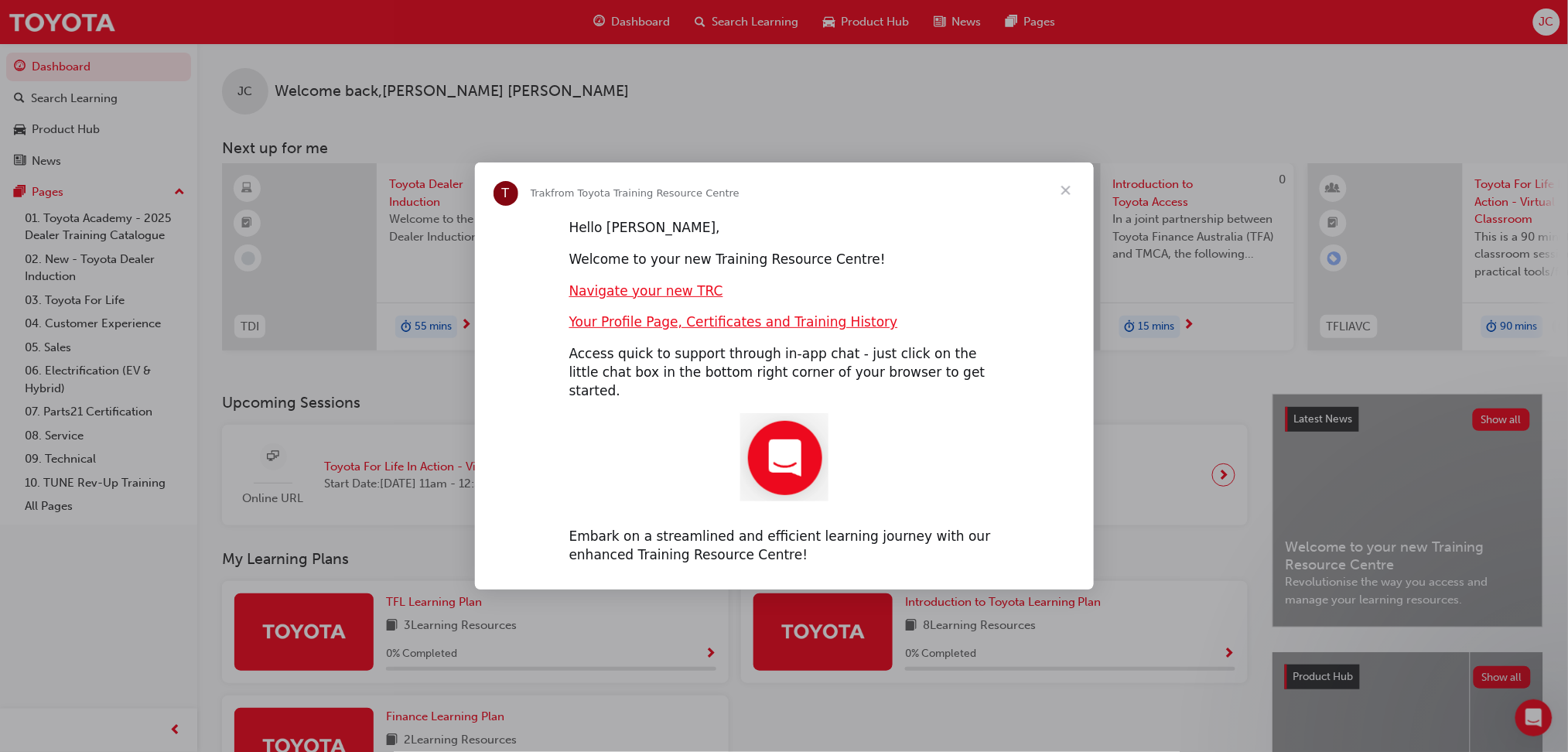
click at [1064, 197] on span "Close" at bounding box center [1065, 190] width 55 height 55
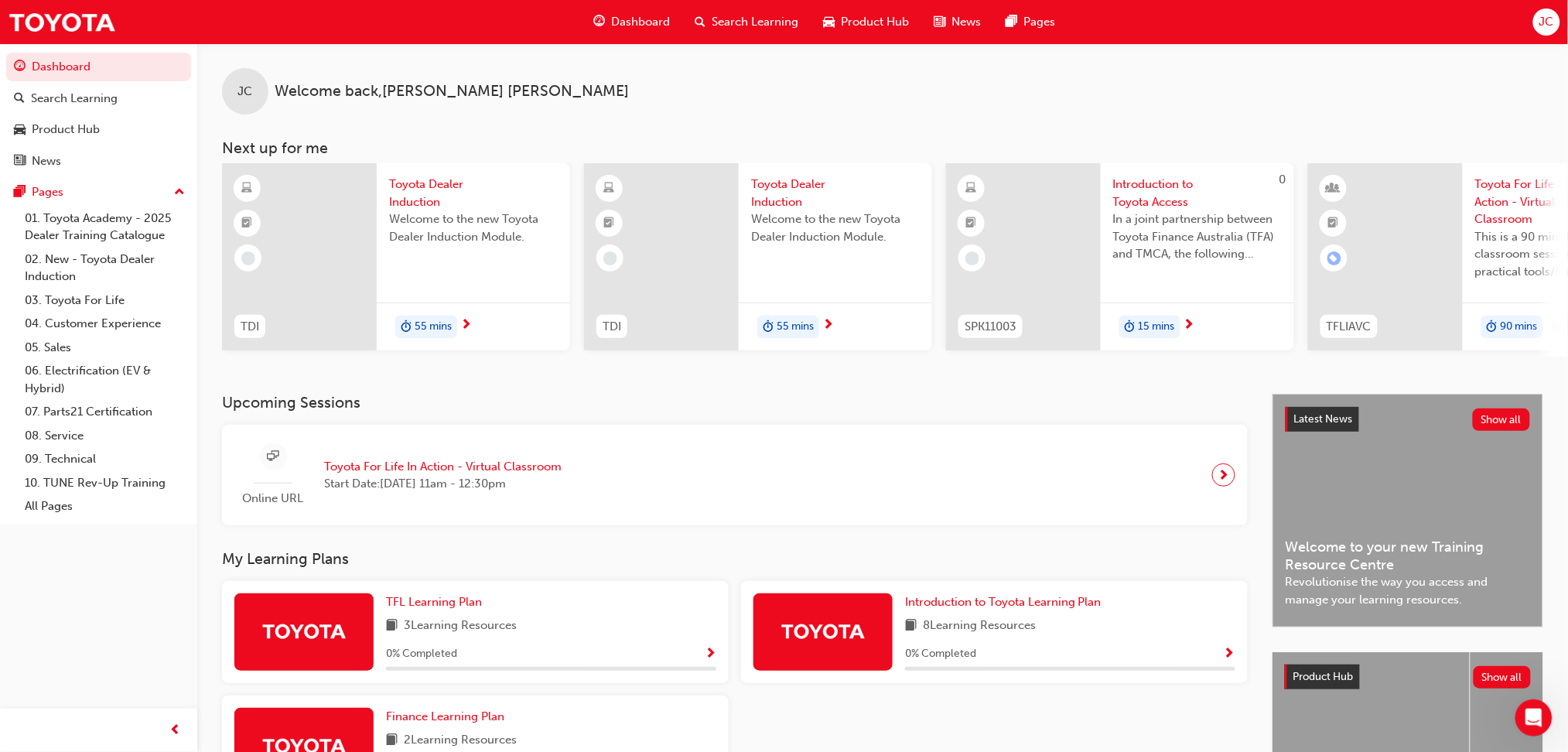
click at [406, 189] on span "Toyota Dealer Induction" at bounding box center [473, 193] width 168 height 35
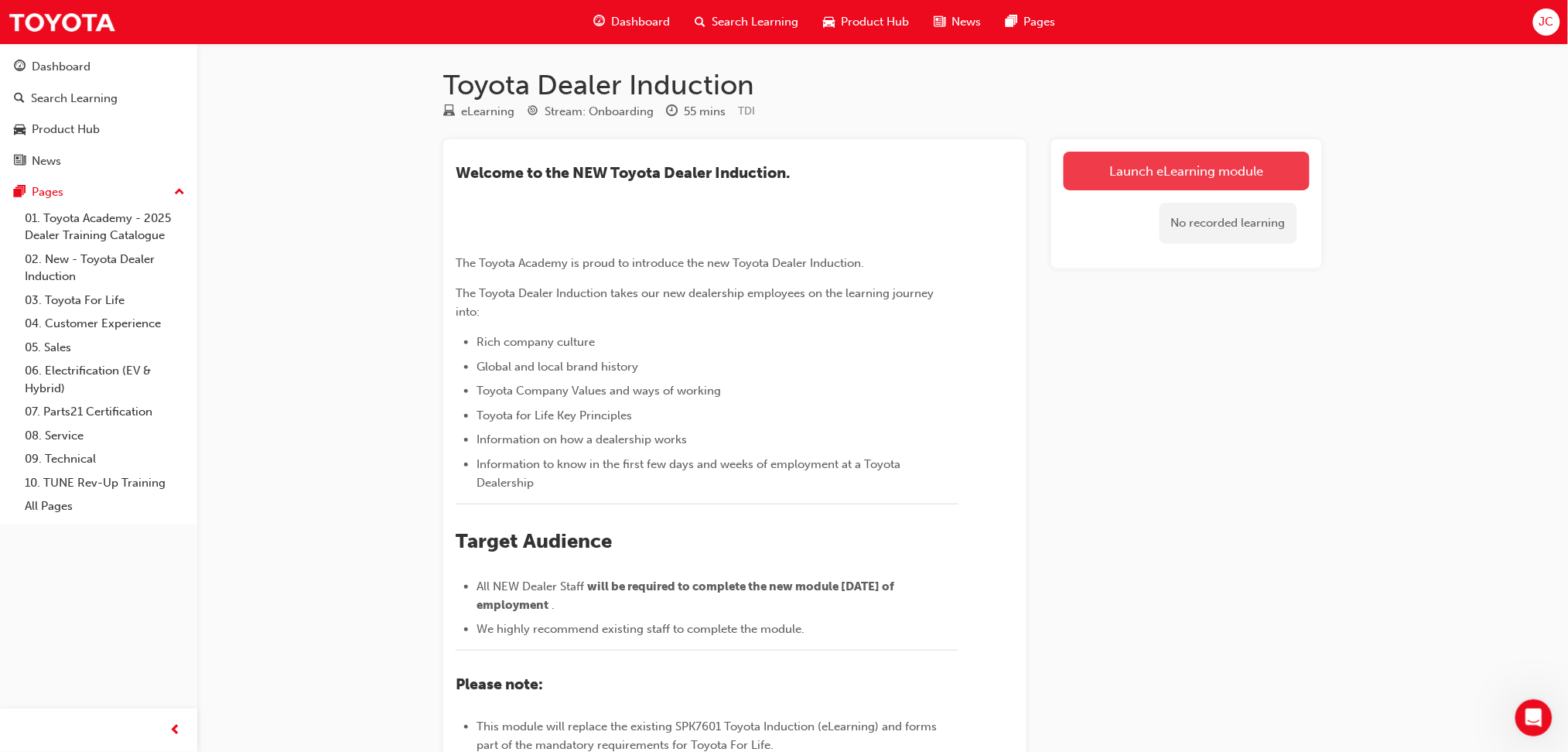
click at [1186, 158] on link "Launch eLearning module" at bounding box center [1187, 171] width 246 height 39
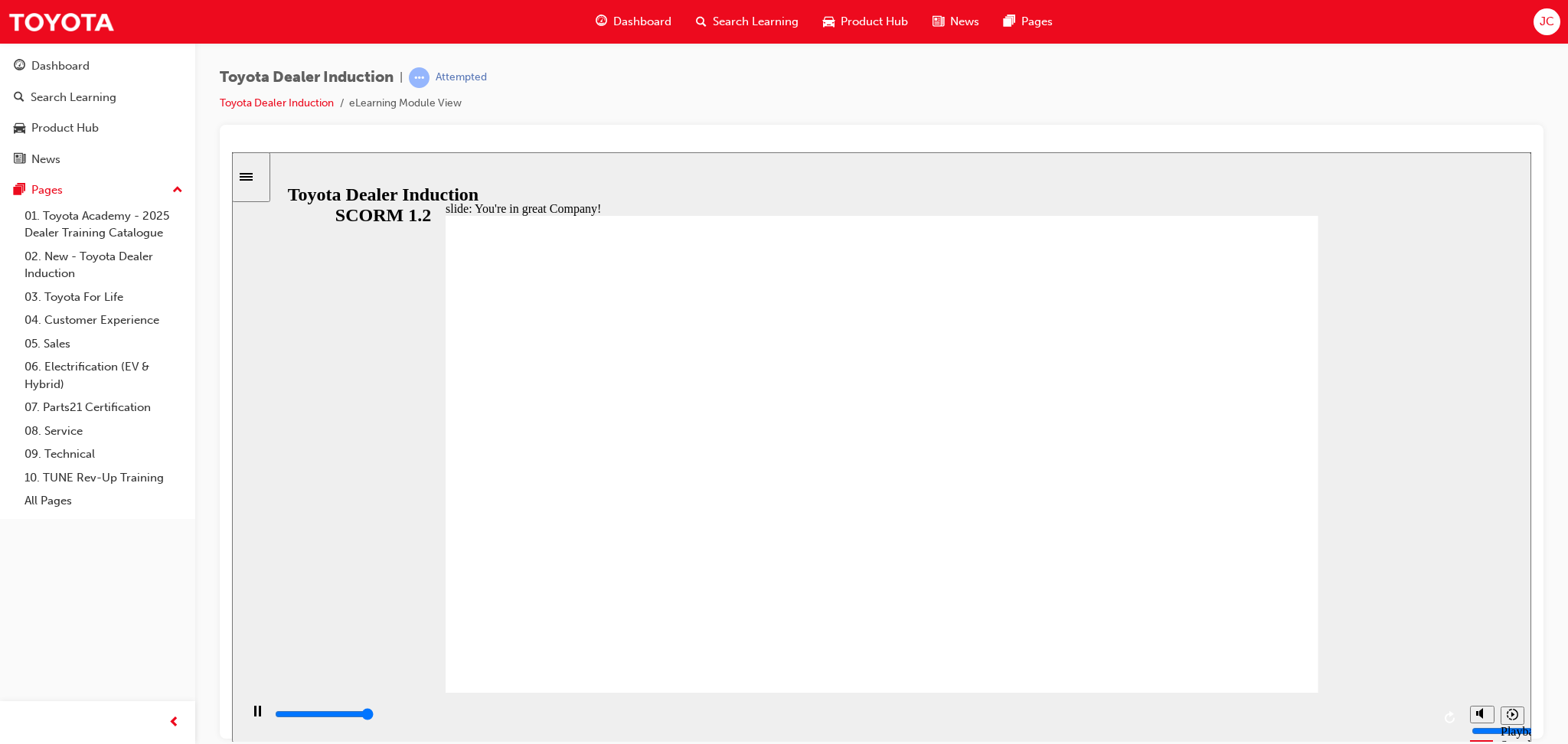
type input "7500"
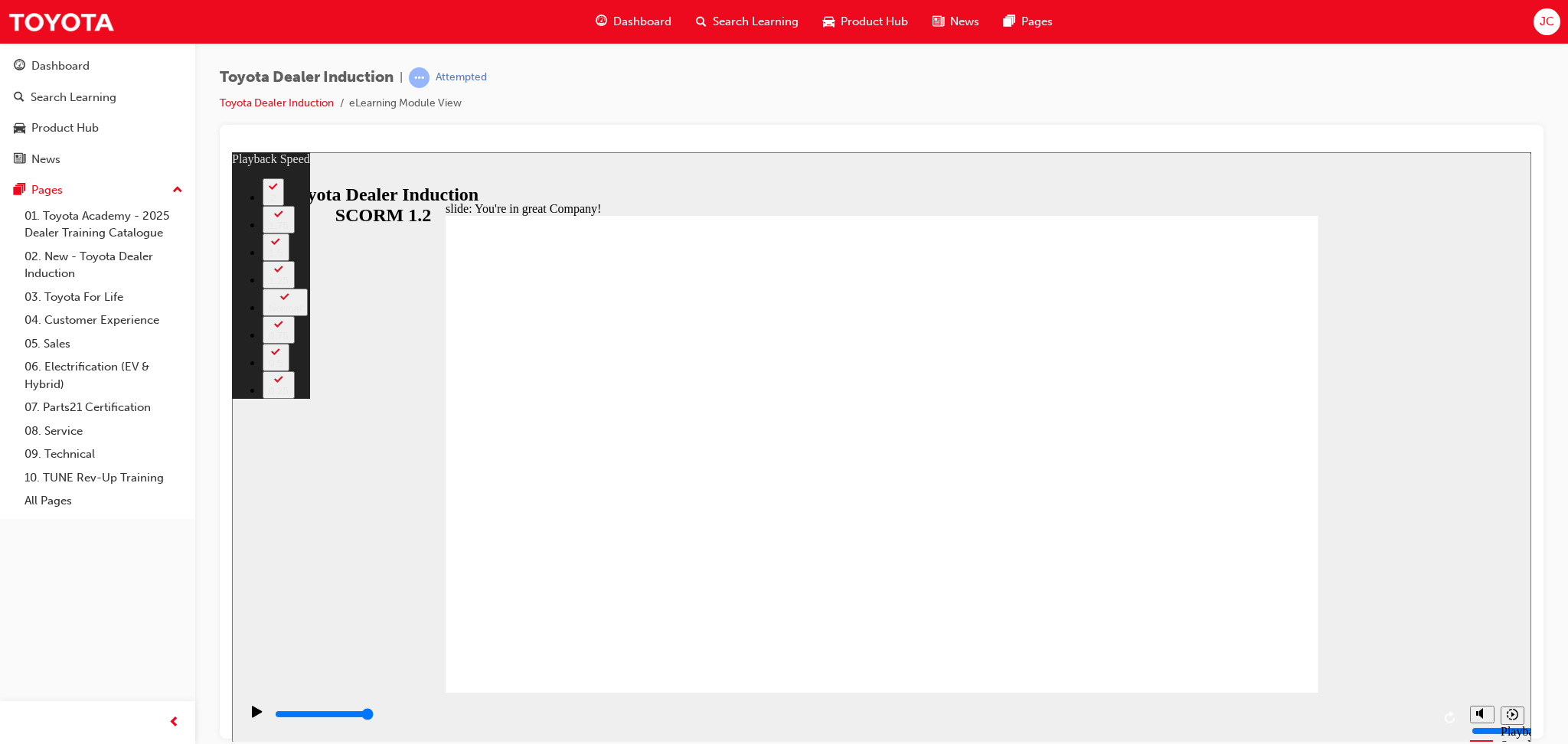
type input "156"
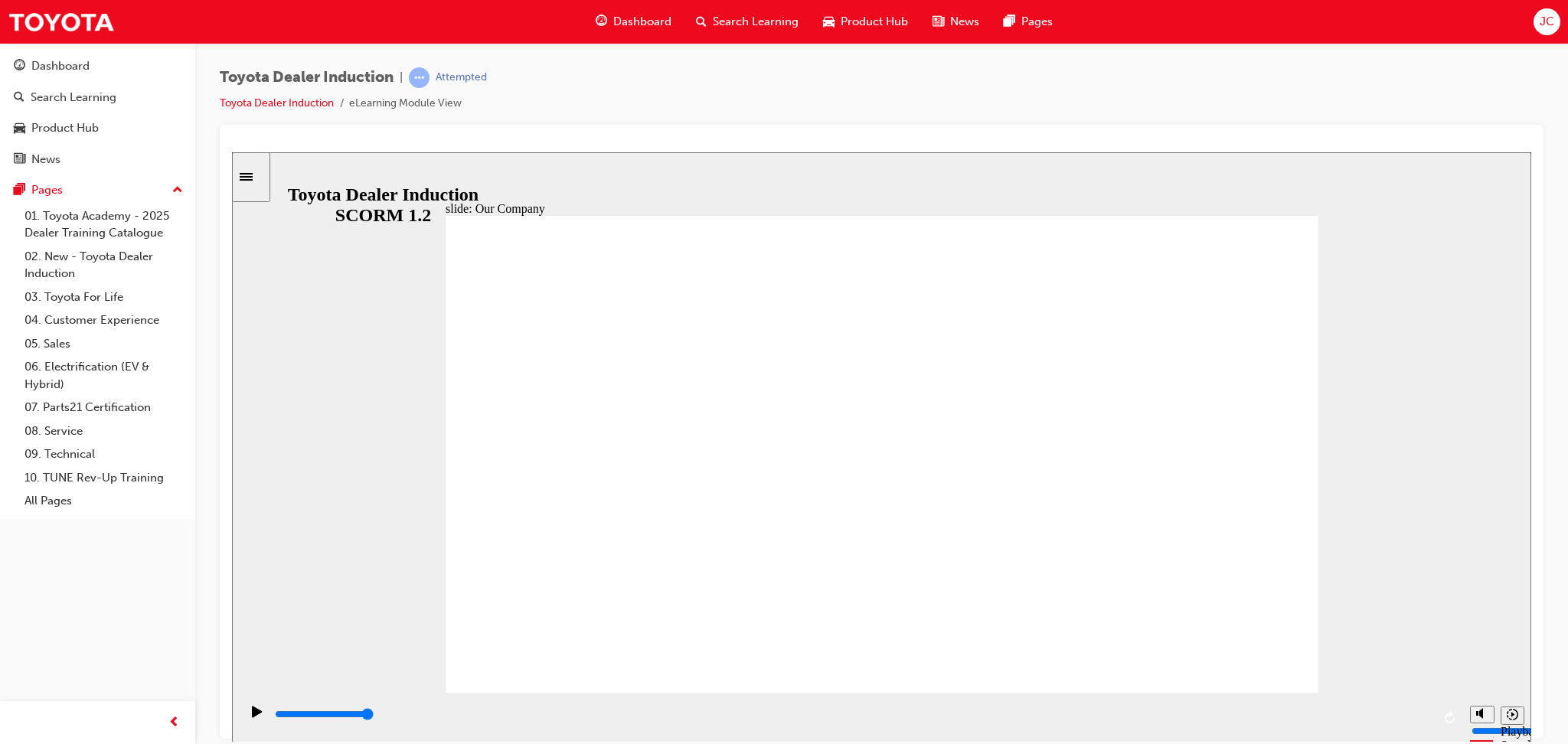
drag, startPoint x: 627, startPoint y: 594, endPoint x: 651, endPoint y: 589, distance: 24.5
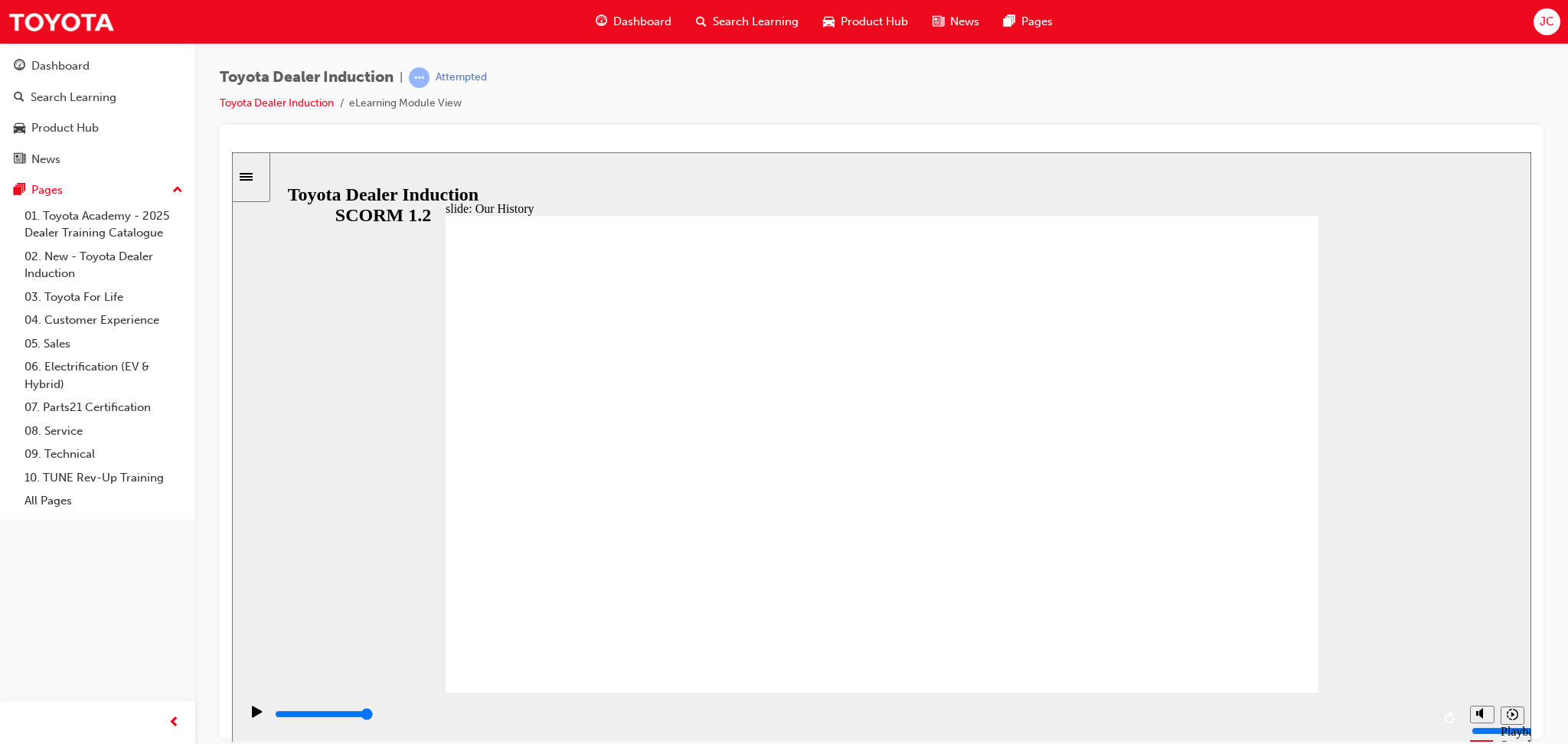
drag, startPoint x: 637, startPoint y: 574, endPoint x: 668, endPoint y: 571, distance: 31.1
click at [252, 714] on icon "Play (Ctrl+Alt+P)" at bounding box center [257, 711] width 10 height 11
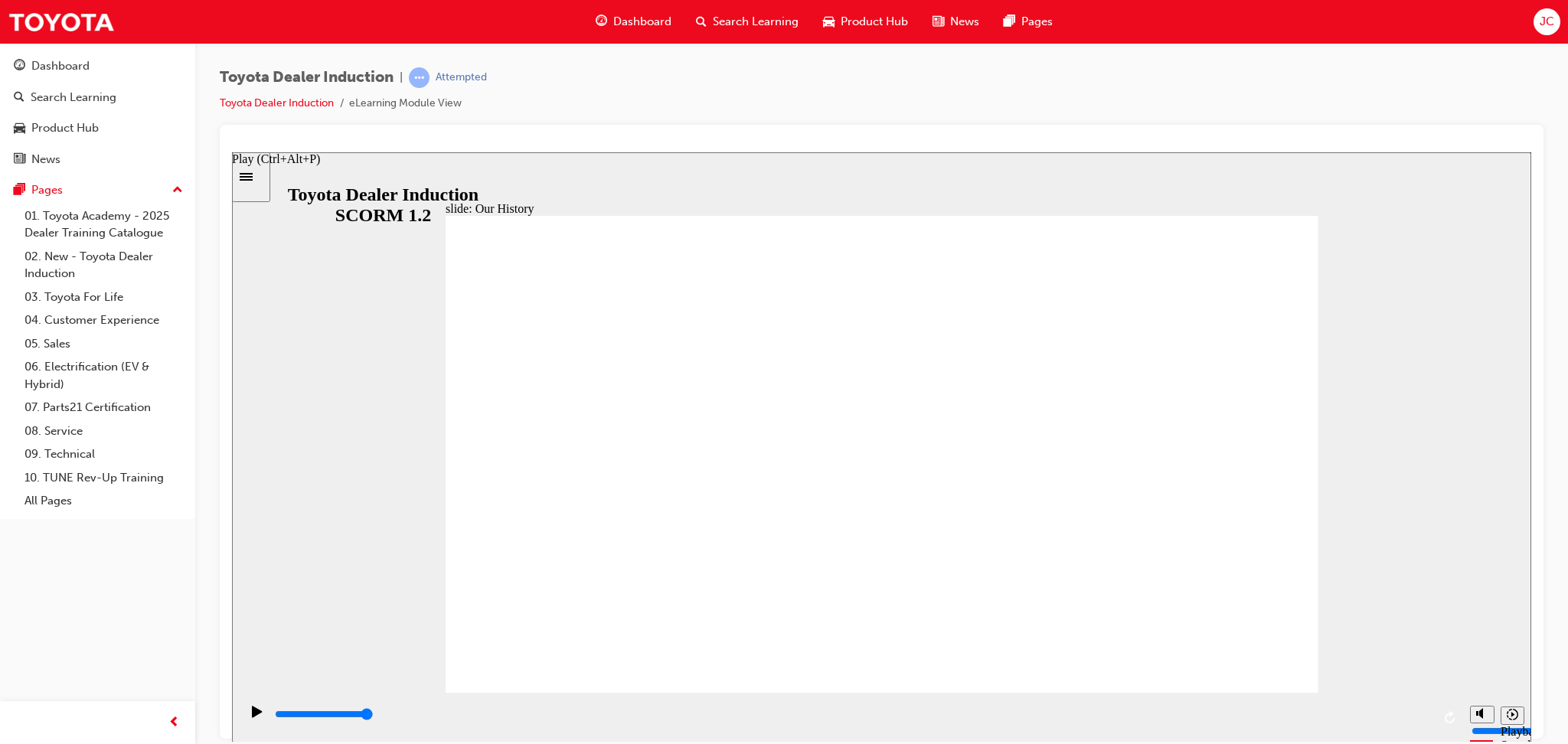
click at [252, 716] on icon "Play (Ctrl+Alt+P)" at bounding box center [257, 711] width 10 height 11
click at [279, 717] on input "slide progress" at bounding box center [324, 713] width 99 height 12
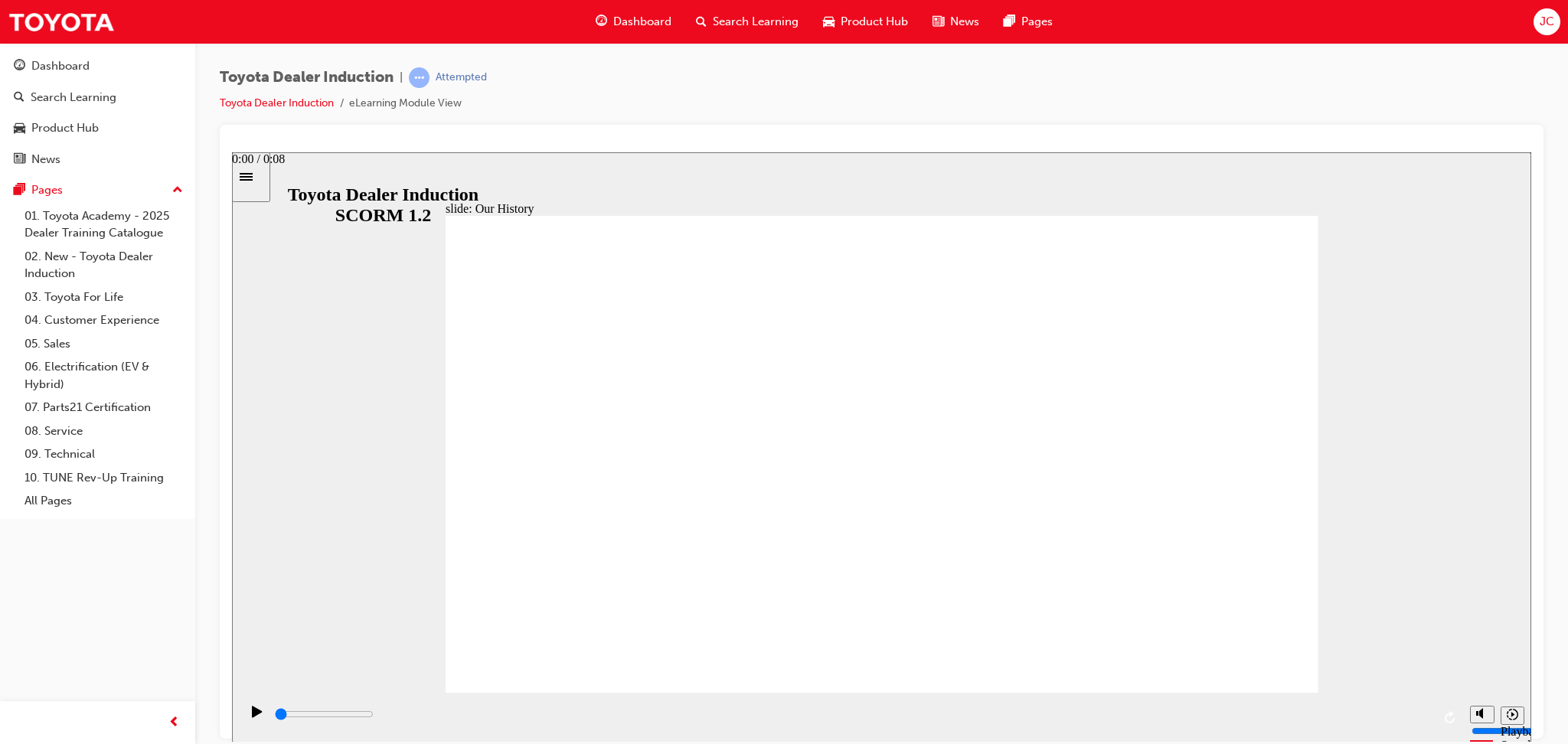
click at [279, 717] on input "slide progress" at bounding box center [324, 713] width 99 height 12
drag, startPoint x: 279, startPoint y: 717, endPoint x: 287, endPoint y: 717, distance: 8.0
click at [287, 717] on input "slide progress" at bounding box center [324, 713] width 99 height 12
drag, startPoint x: 287, startPoint y: 717, endPoint x: 316, endPoint y: 712, distance: 29.4
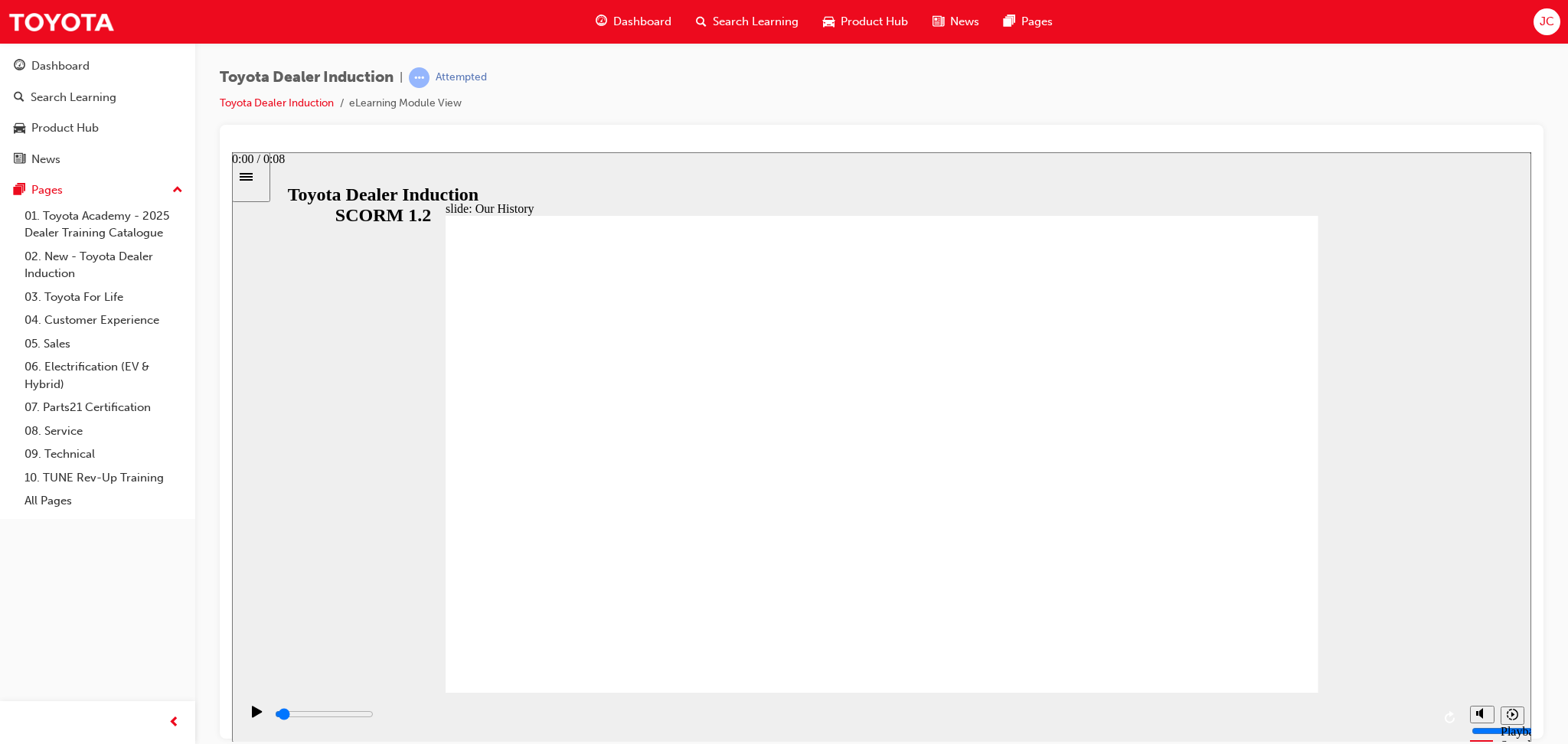
click at [316, 712] on div "playback controls" at bounding box center [853, 714] width 1159 height 17
drag, startPoint x: 316, startPoint y: 712, endPoint x: 466, endPoint y: 702, distance: 150.3
click at [466, 702] on div "playback controls" at bounding box center [851, 716] width 1223 height 50
drag, startPoint x: 468, startPoint y: 711, endPoint x: 481, endPoint y: 710, distance: 13.0
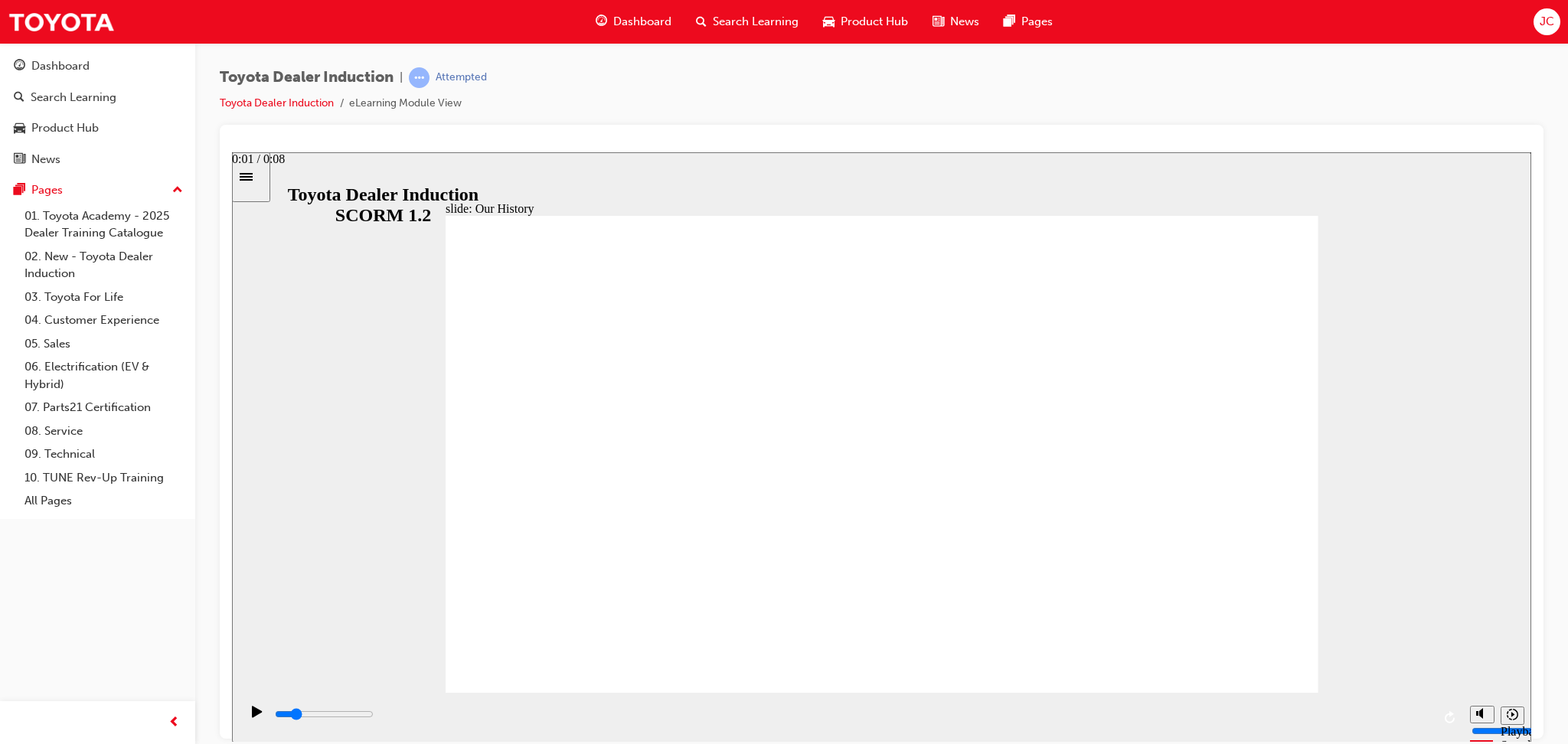
click at [481, 710] on div "playback controls" at bounding box center [853, 714] width 1159 height 17
drag, startPoint x: 481, startPoint y: 710, endPoint x: 713, endPoint y: 733, distance: 233.1
click at [713, 733] on div "playback controls" at bounding box center [851, 716] width 1223 height 50
click at [245, 722] on div "Play (Ctrl+Alt+P)" at bounding box center [257, 718] width 26 height 26
click at [245, 722] on div "Pause (Ctrl+Alt+P)" at bounding box center [257, 718] width 26 height 26
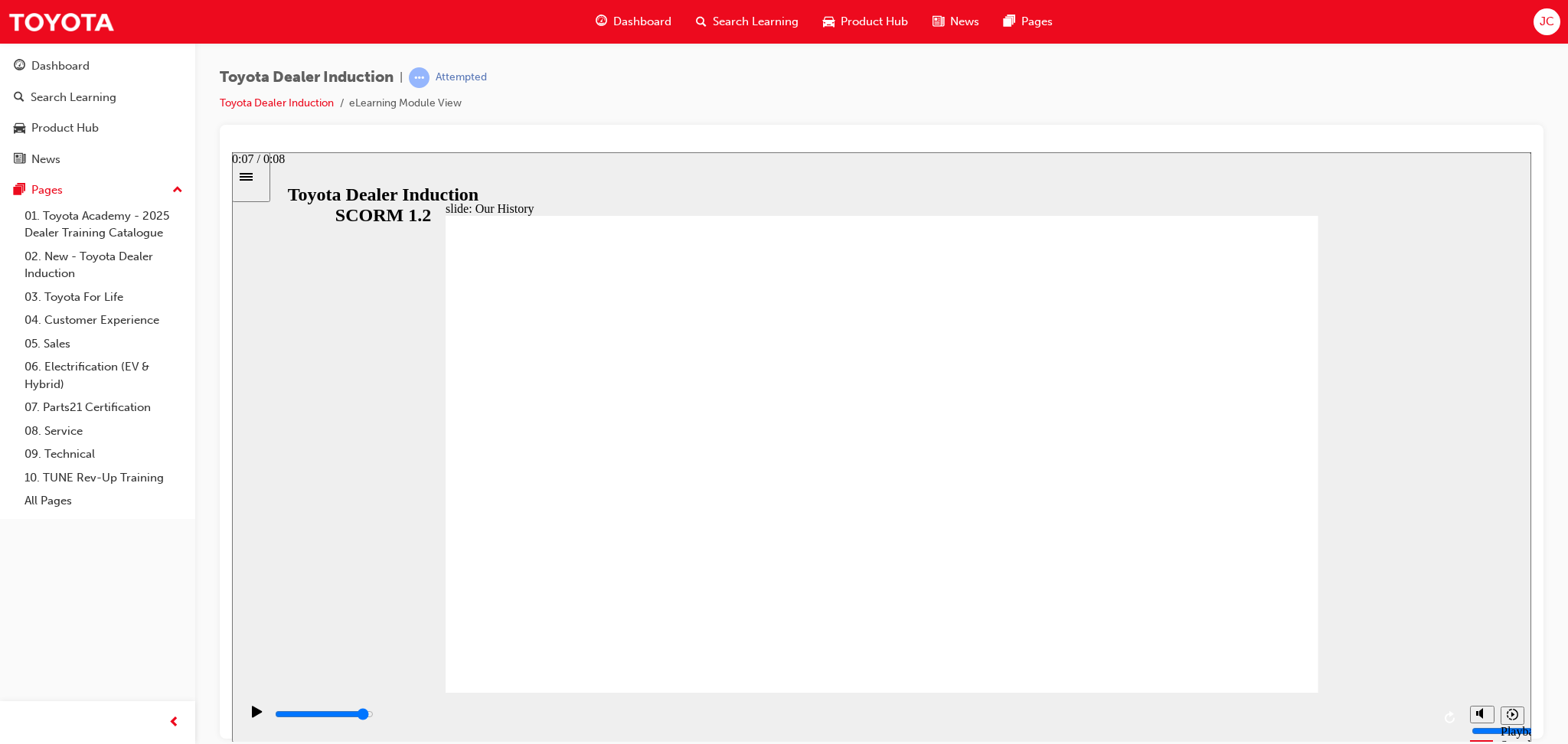
click at [373, 715] on input "slide progress" at bounding box center [324, 713] width 99 height 12
click at [716, 722] on div "playback controls" at bounding box center [853, 714] width 1159 height 17
drag, startPoint x: 713, startPoint y: 724, endPoint x: 1743, endPoint y: 894, distance: 1043.9
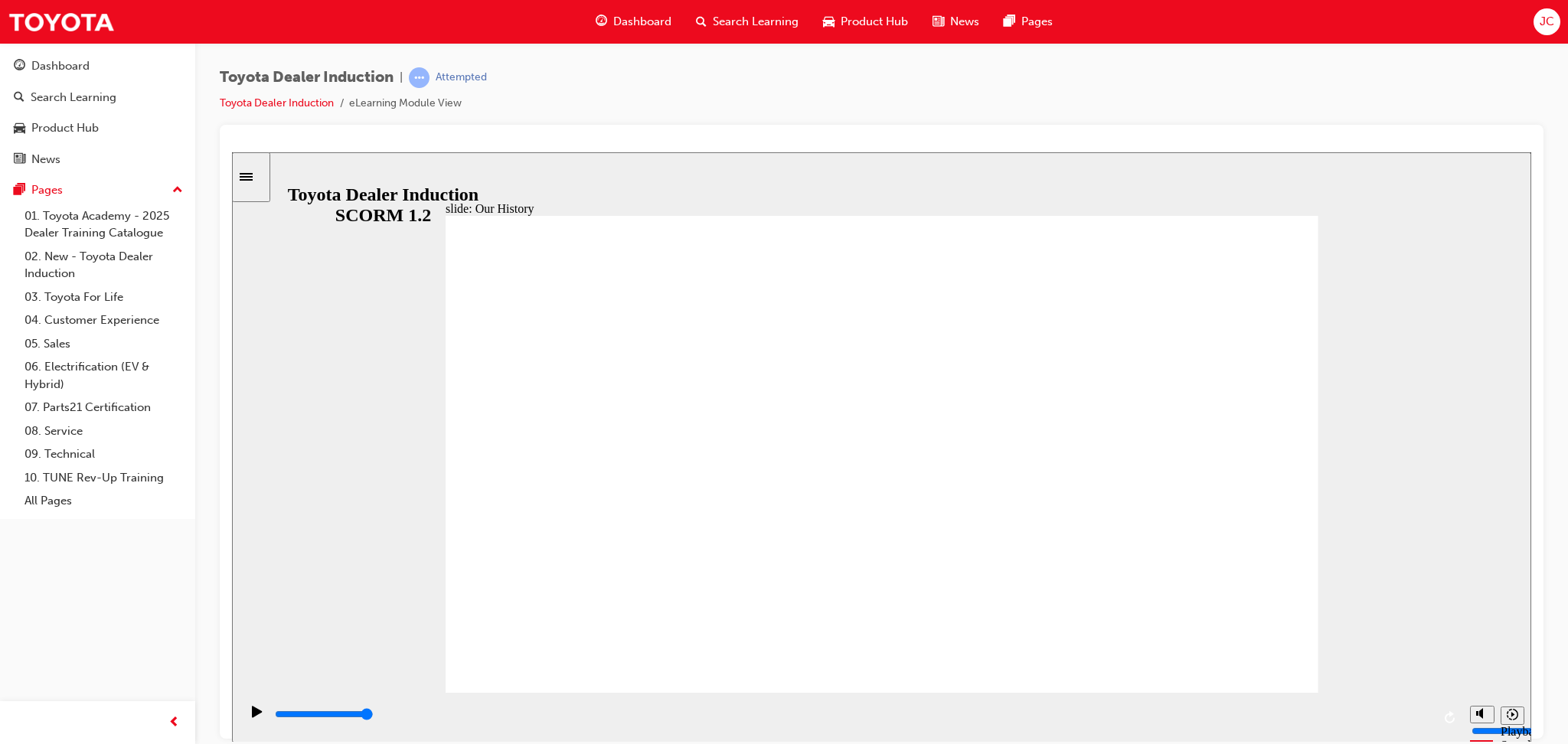
click at [1511, 741] on html "slide: Our History Group 1 Freeform 3 Freeform 1 Freeform 2 Freeform 4 Rectangl…" at bounding box center [882, 447] width 1299 height 590
click at [373, 716] on input "slide progress" at bounding box center [324, 713] width 99 height 12
click at [244, 712] on div "Play (Ctrl+Alt+P)" at bounding box center [257, 718] width 26 height 26
drag, startPoint x: 496, startPoint y: 715, endPoint x: 1471, endPoint y: 710, distance: 975.0
click at [1471, 710] on section "Playback Speed 2 1.75 1.5 1.25" at bounding box center [882, 716] width 1299 height 50
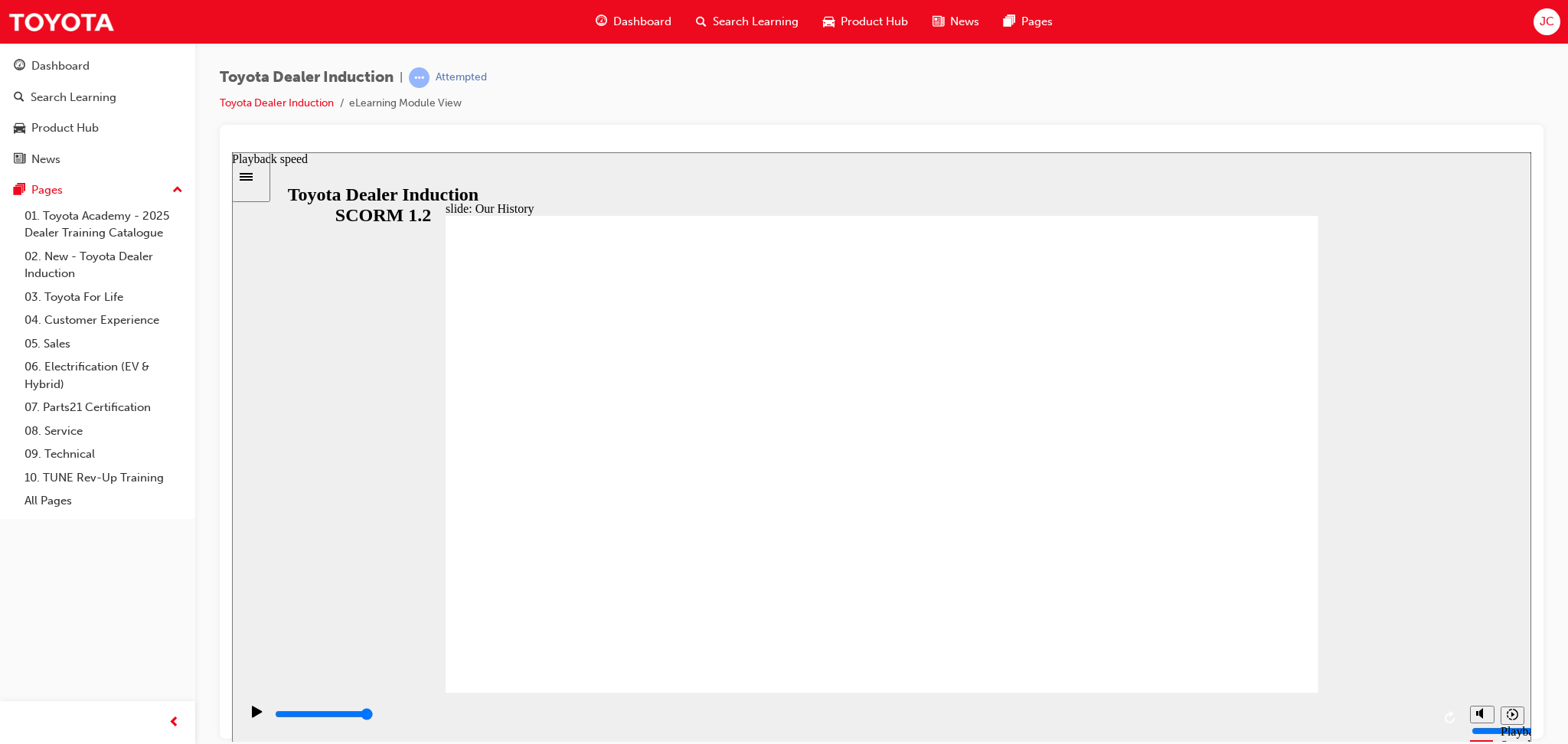
click at [1511, 710] on icon "Playback speed" at bounding box center [1512, 714] width 11 height 11
click at [1510, 709] on icon "Playback speed" at bounding box center [1512, 714] width 11 height 11
click at [373, 717] on input "slide progress" at bounding box center [324, 713] width 99 height 12
click at [909, 714] on div "playback controls" at bounding box center [853, 714] width 1159 height 17
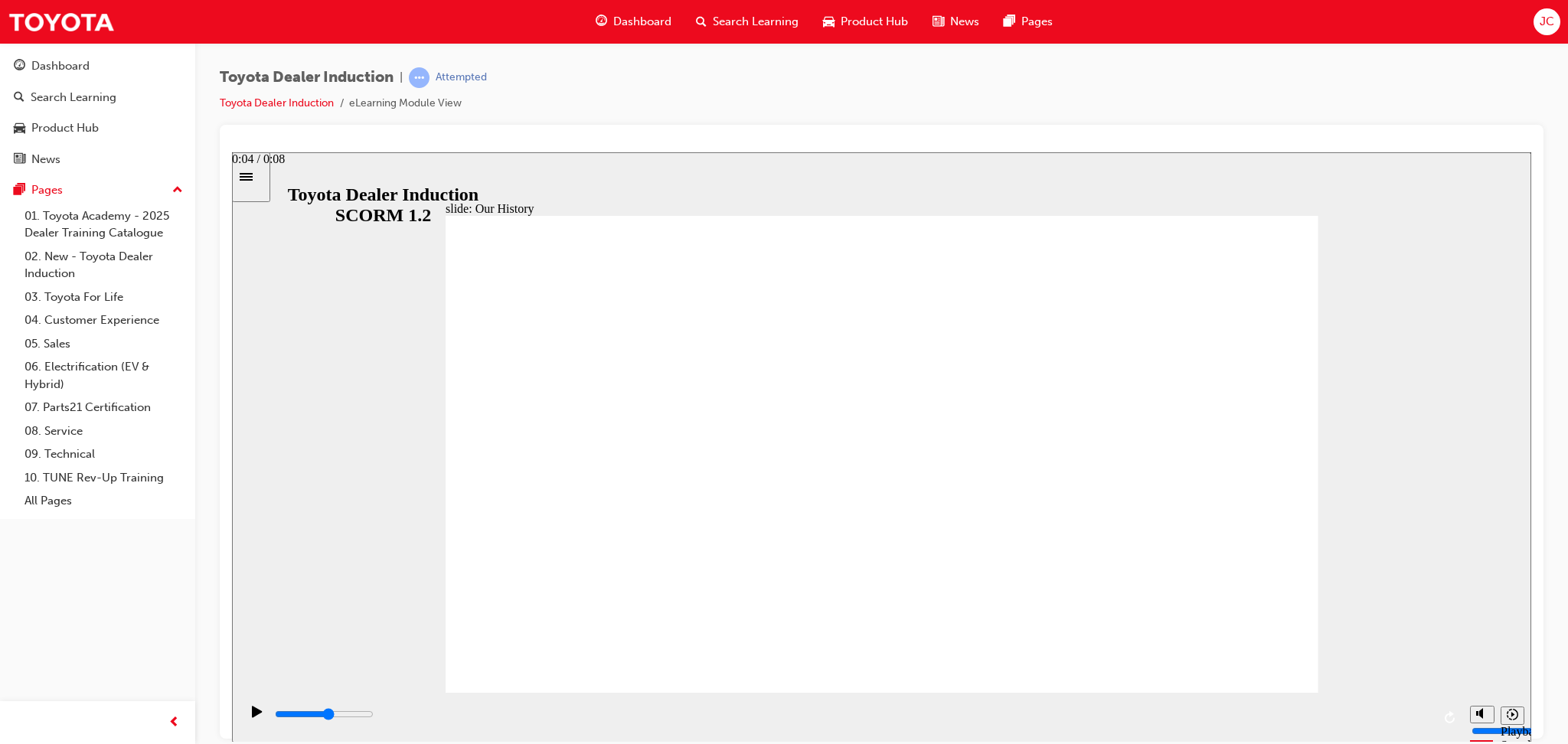
click at [909, 714] on div "playback controls" at bounding box center [853, 714] width 1159 height 17
type input "4600"
click at [1432, 717] on div "playback controls" at bounding box center [851, 716] width 1223 height 50
click at [373, 717] on input "slide progress" at bounding box center [324, 713] width 99 height 12
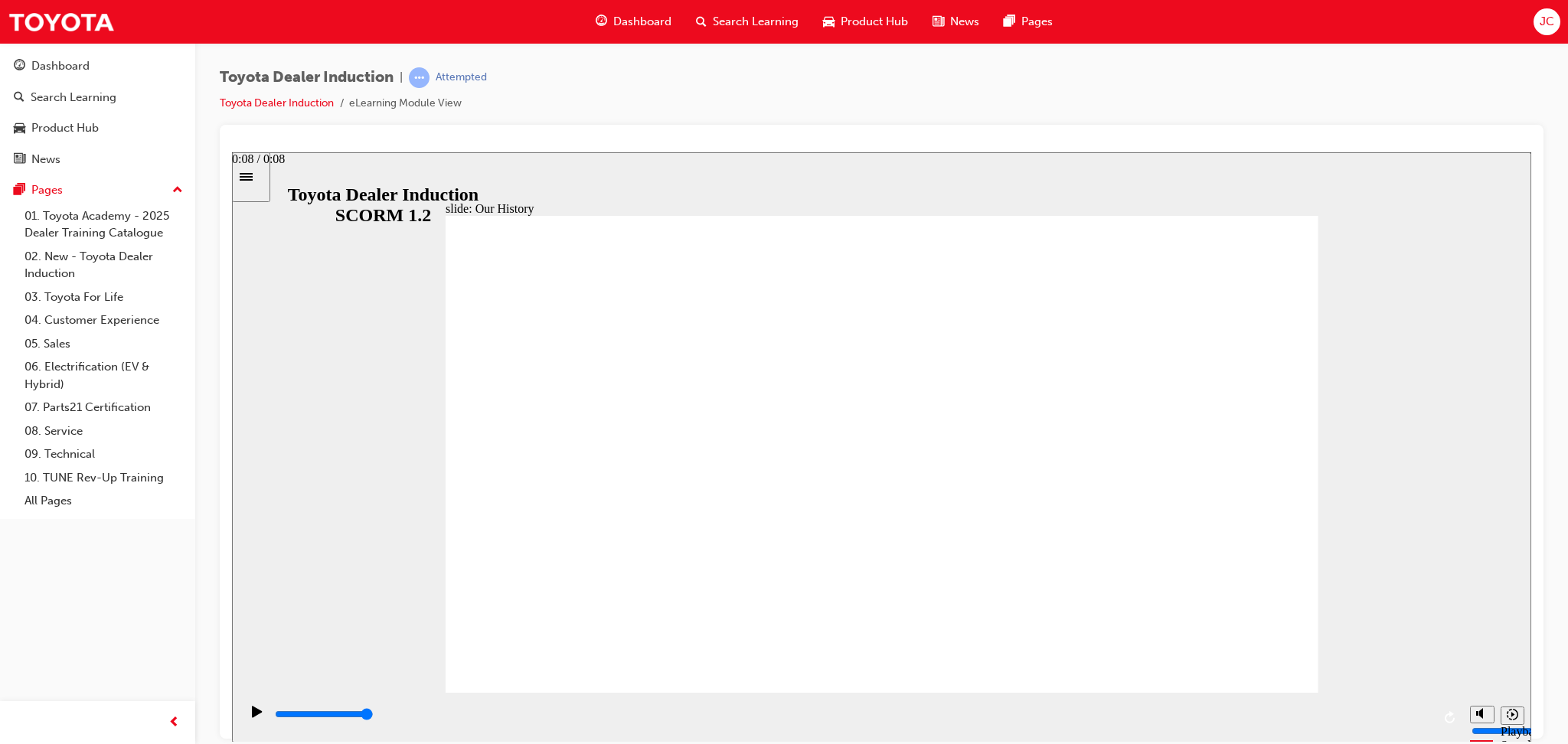
click at [1424, 708] on div "playback controls" at bounding box center [853, 717] width 1159 height 23
click at [1428, 712] on div "playback controls" at bounding box center [853, 714] width 1159 height 17
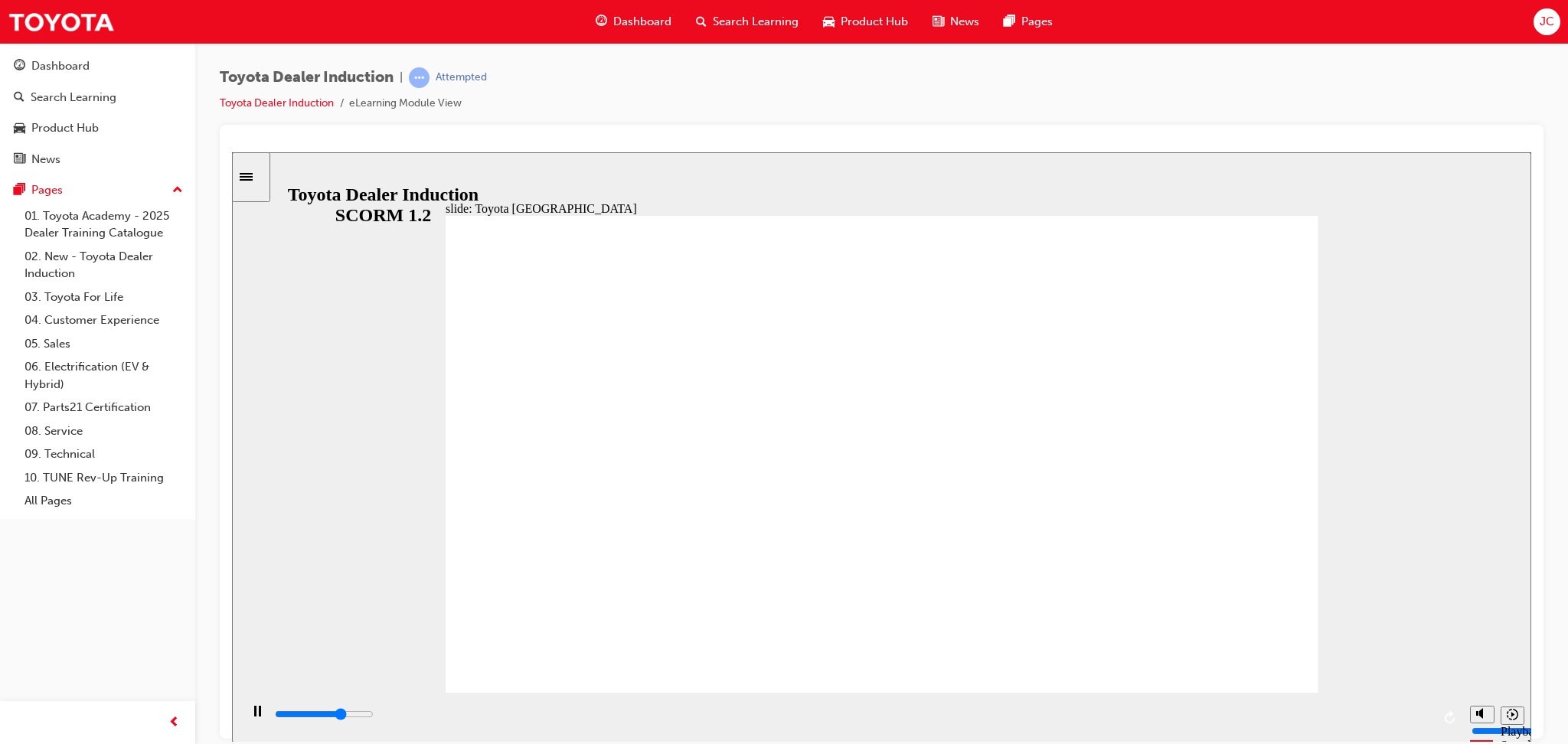
click at [373, 715] on input "slide progress" at bounding box center [324, 713] width 99 height 12
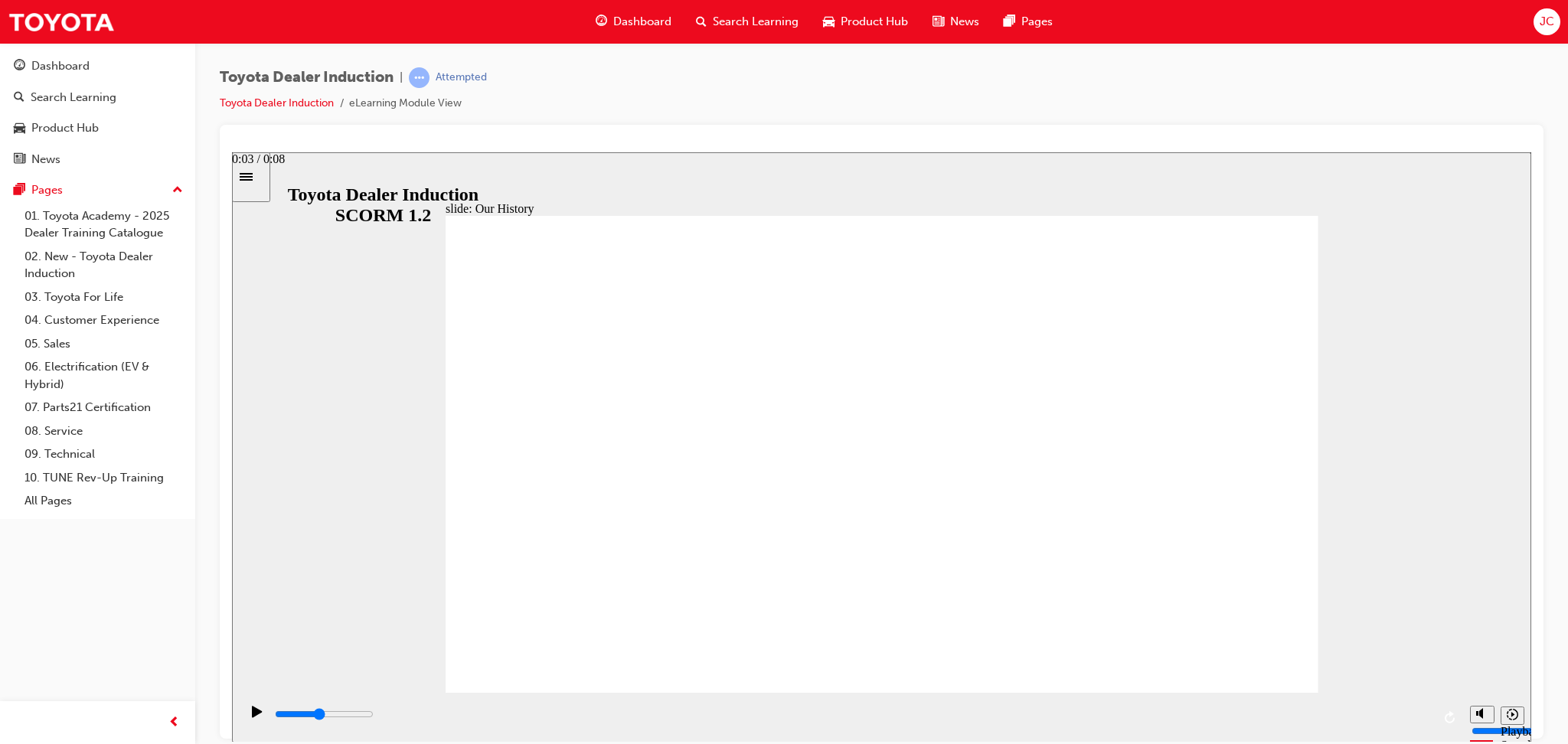
click at [779, 712] on div "playback controls" at bounding box center [853, 714] width 1159 height 17
click at [784, 723] on div "playback controls" at bounding box center [853, 714] width 1159 height 17
drag, startPoint x: 785, startPoint y: 719, endPoint x: 418, endPoint y: 721, distance: 367.0
click at [418, 721] on div "playback controls" at bounding box center [853, 714] width 1159 height 17
click at [421, 712] on div "playback controls" at bounding box center [853, 714] width 1159 height 17
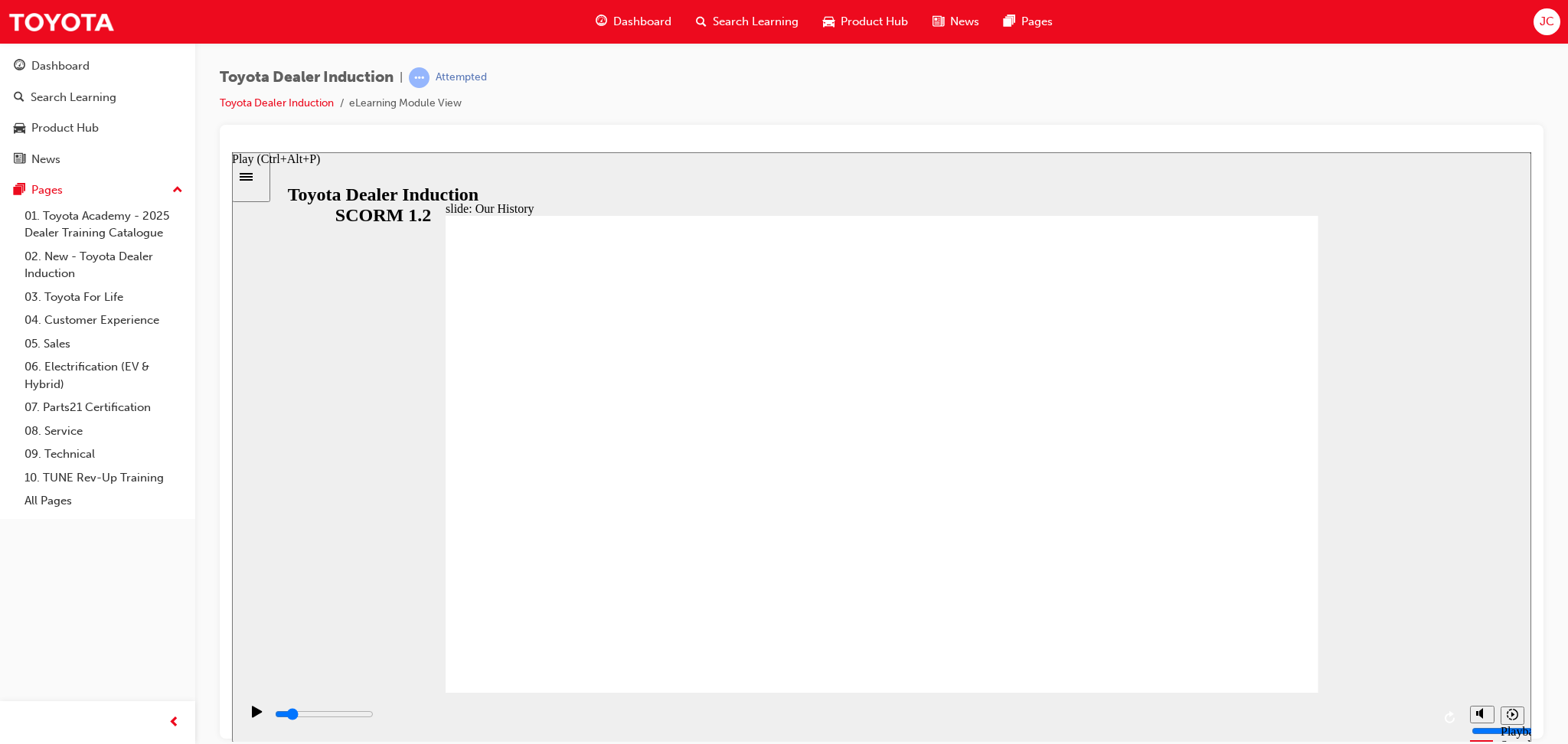
click at [252, 715] on icon "Play (Ctrl+Alt+P)" at bounding box center [257, 711] width 10 height 11
click at [254, 715] on rect "Pause (Ctrl+Alt+P)" at bounding box center [255, 710] width 2 height 11
click at [252, 715] on icon "Play (Ctrl+Alt+P)" at bounding box center [257, 711] width 10 height 11
click at [274, 714] on div "playback controls" at bounding box center [853, 714] width 1159 height 17
click at [274, 722] on div "playback controls" at bounding box center [853, 714] width 1159 height 17
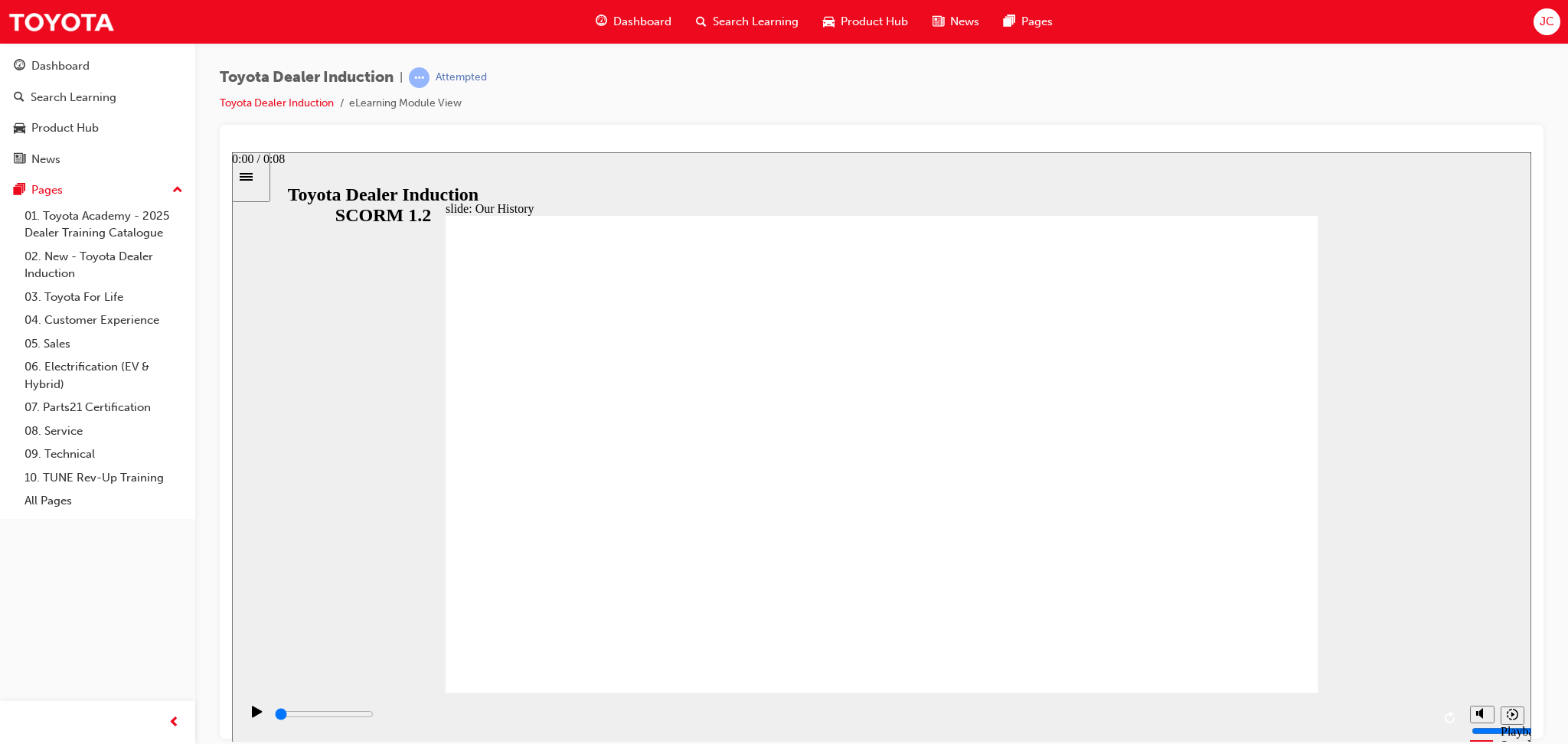
click at [274, 722] on div "playback controls" at bounding box center [853, 714] width 1159 height 17
click at [252, 712] on icon "Play (Ctrl+Alt+P)" at bounding box center [257, 711] width 10 height 11
click at [254, 712] on icon "Pause (Ctrl+Alt+P)" at bounding box center [257, 710] width 7 height 11
click at [1267, 718] on div "playback controls" at bounding box center [853, 714] width 1159 height 17
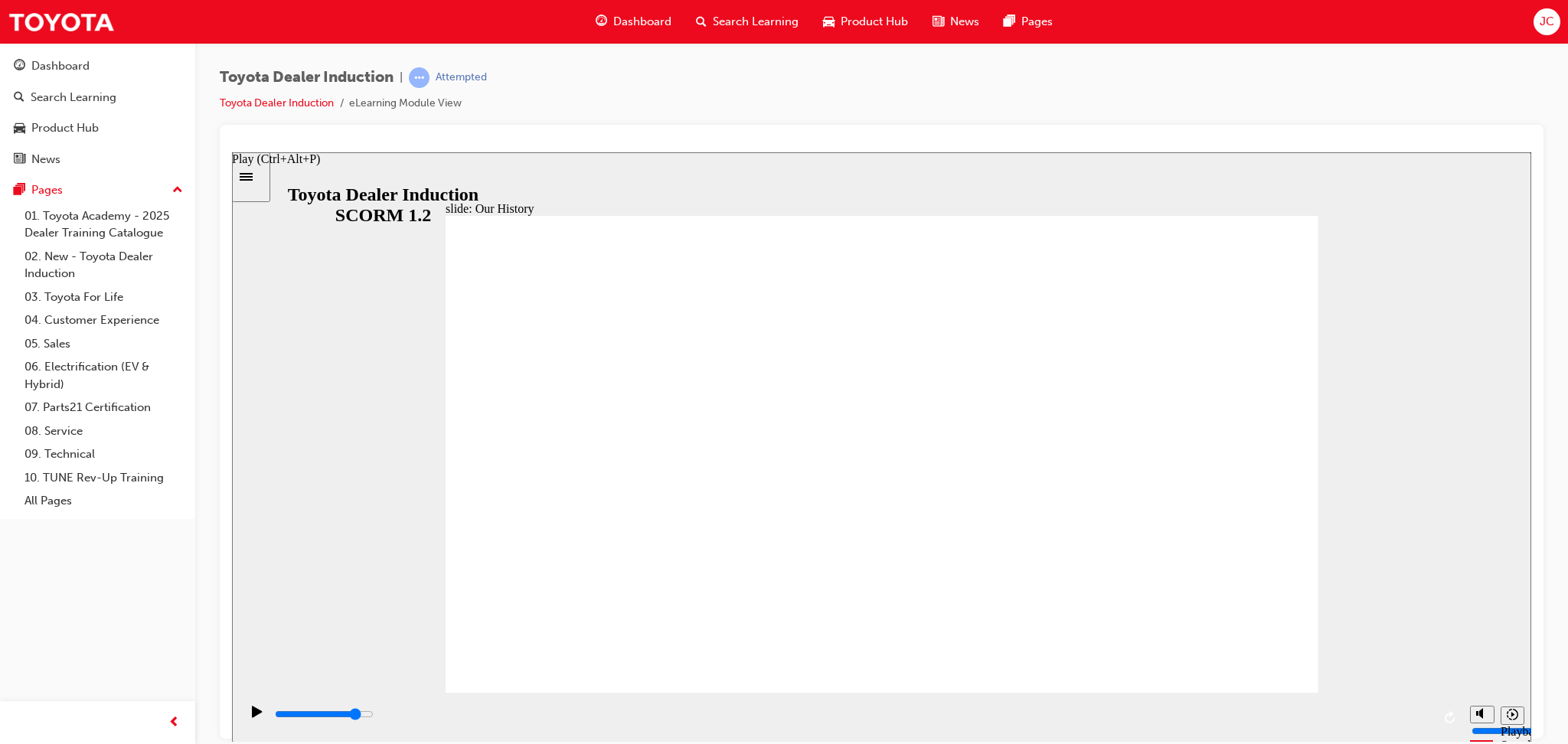
click at [252, 715] on icon "Play (Ctrl+Alt+P)" at bounding box center [257, 711] width 10 height 11
click at [803, 721] on div "playback controls" at bounding box center [853, 714] width 1159 height 17
click at [1430, 719] on div "playback controls" at bounding box center [853, 714] width 1159 height 17
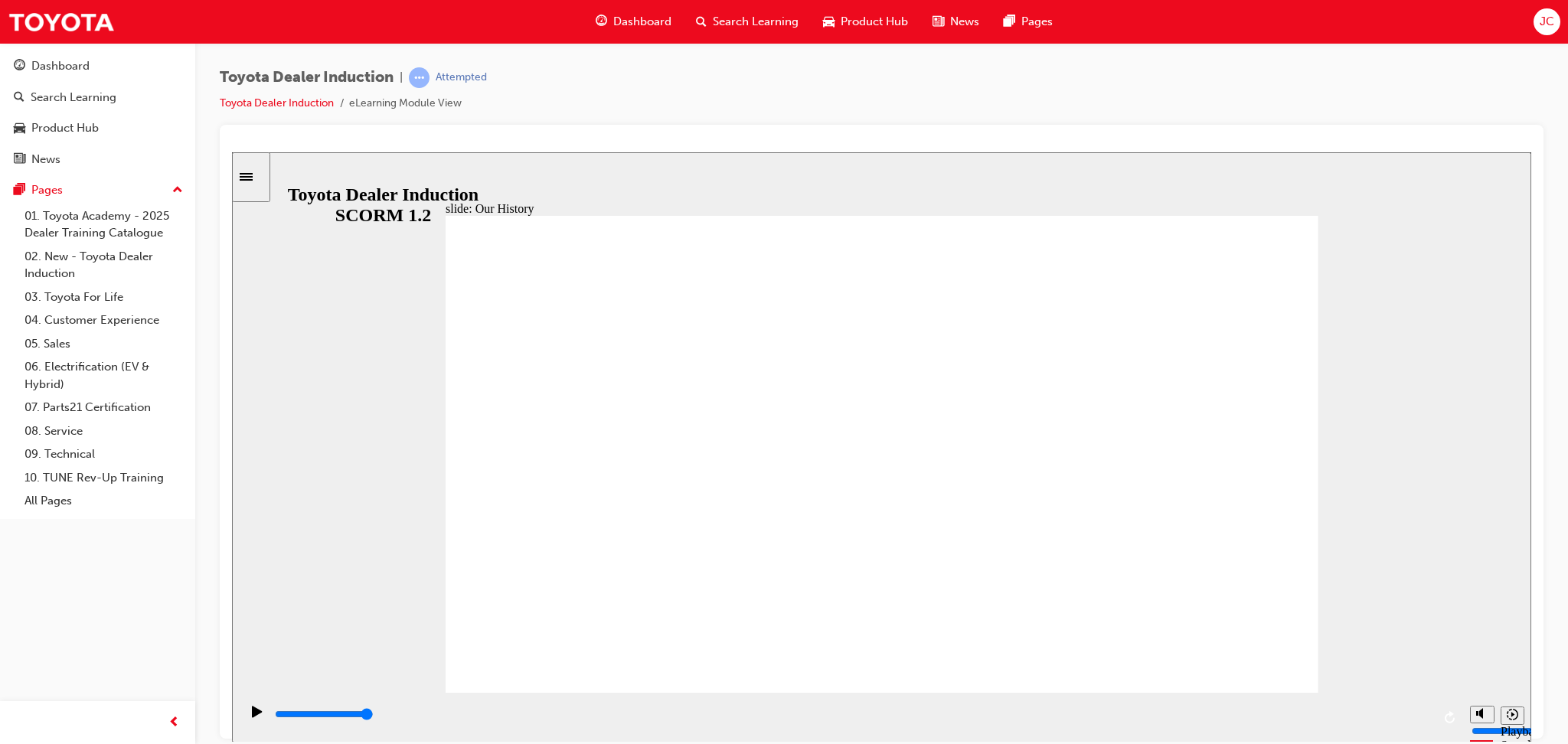
drag, startPoint x: 893, startPoint y: 650, endPoint x: 896, endPoint y: 635, distance: 15.3
drag, startPoint x: 876, startPoint y: 600, endPoint x: 914, endPoint y: 599, distance: 38.0
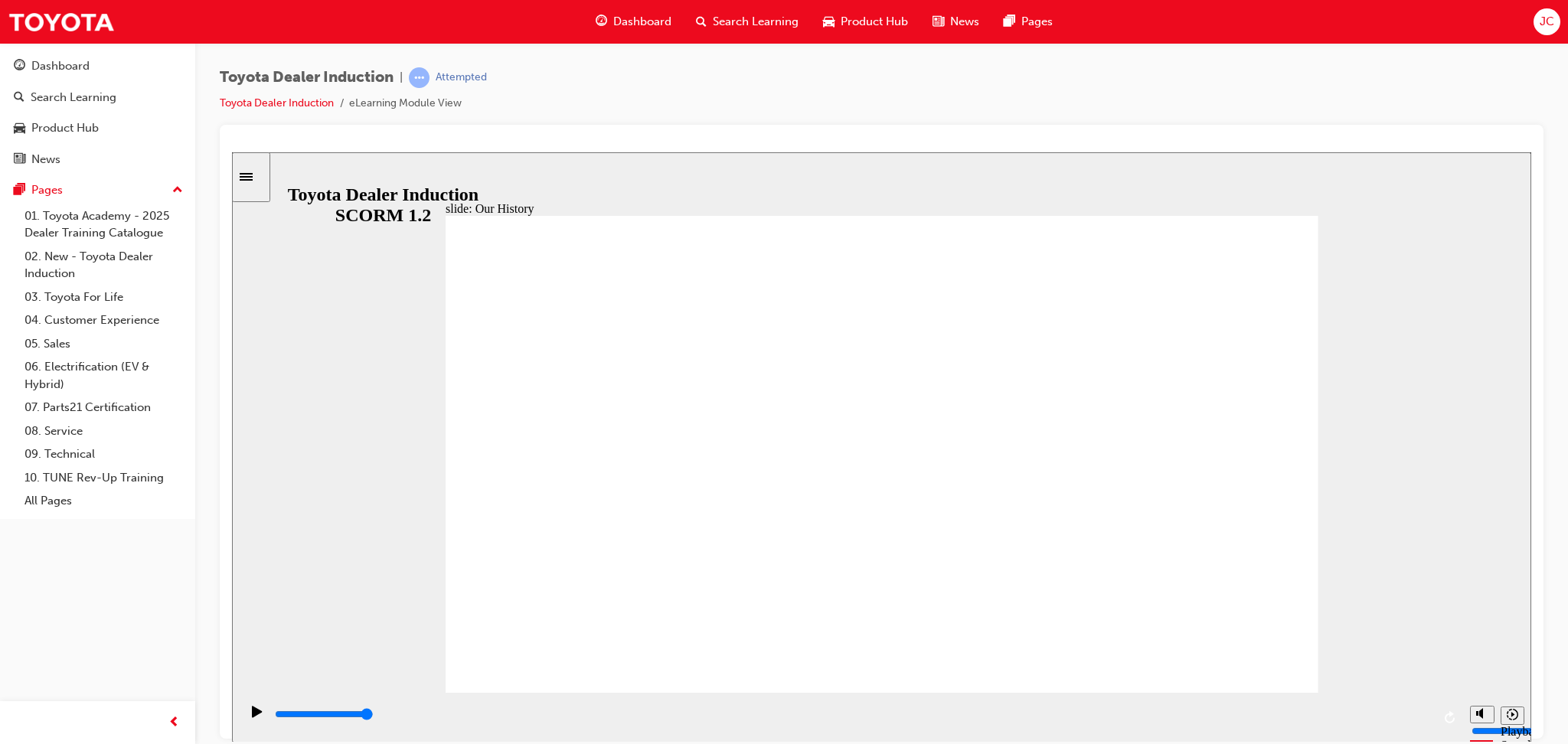
click at [373, 716] on input "slide progress" at bounding box center [324, 713] width 99 height 12
drag, startPoint x: 425, startPoint y: 716, endPoint x: 579, endPoint y: 719, distance: 154.0
click at [579, 719] on div "playback controls" at bounding box center [853, 714] width 1159 height 17
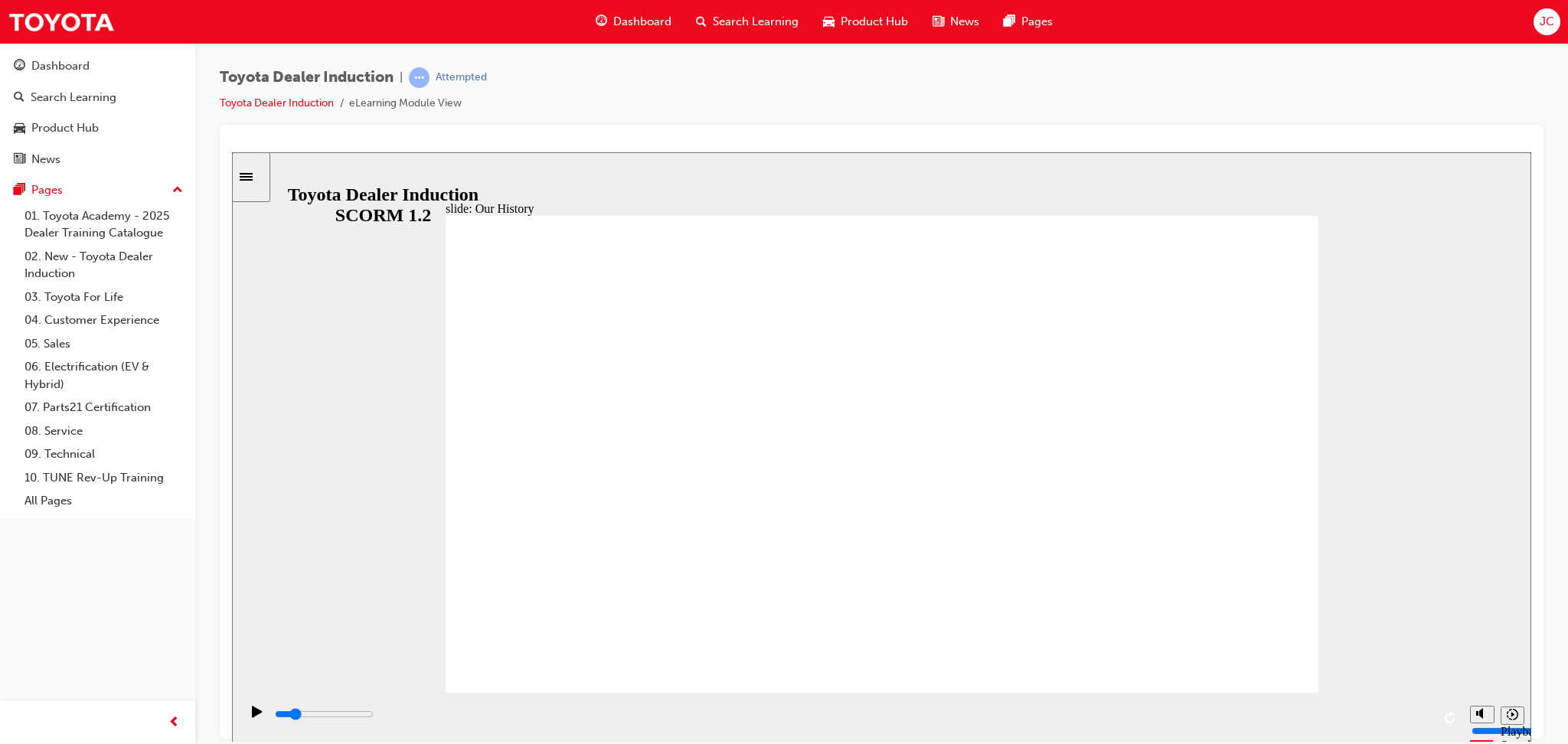
drag, startPoint x: 579, startPoint y: 717, endPoint x: 461, endPoint y: 602, distance: 164.8
click at [461, 602] on div "slide: Our History Group 1 Freeform 3 Freeform 1 Freeform 2 Freeform 4 Rectangl…" at bounding box center [882, 447] width 1299 height 590
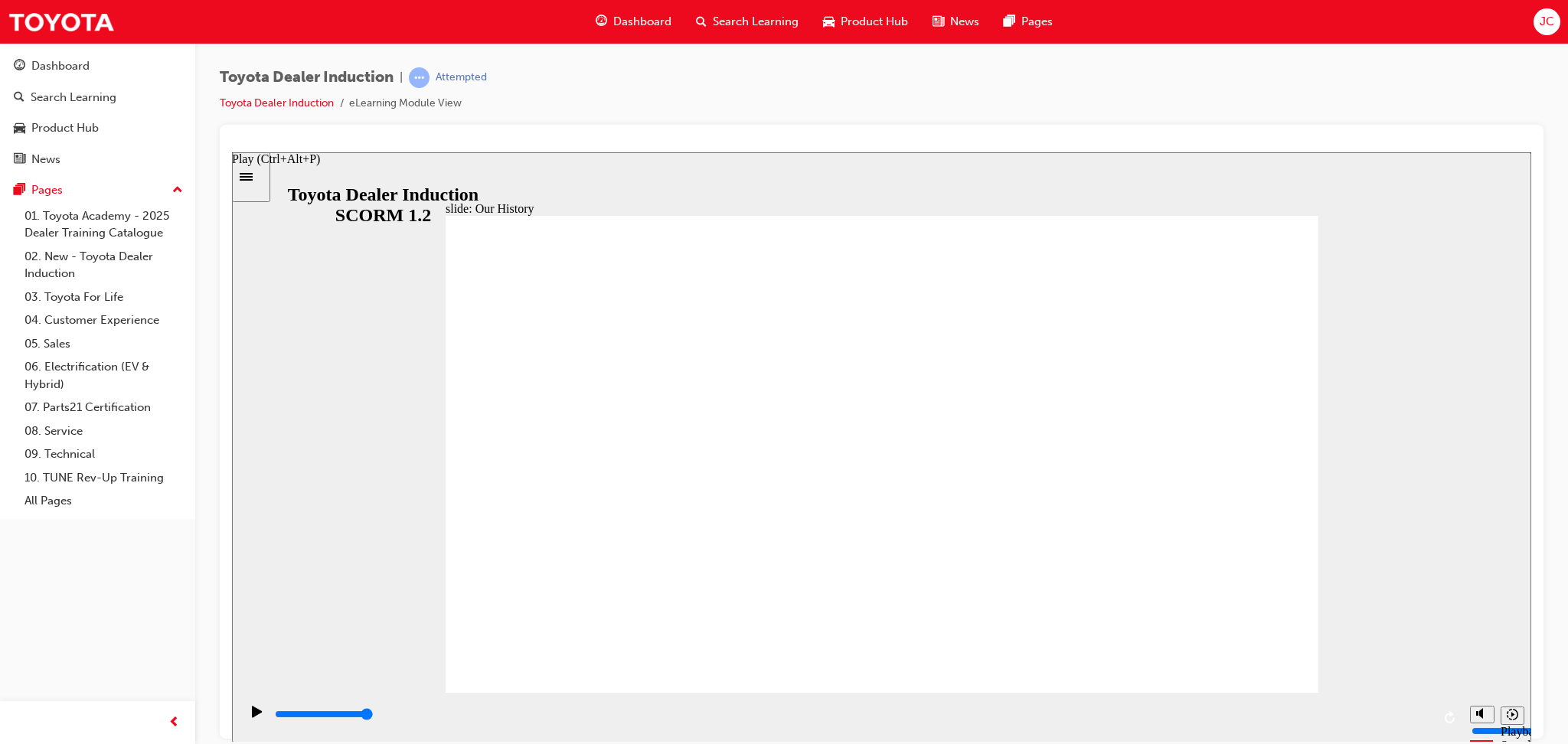
click at [252, 716] on icon "Play (Ctrl+Alt+P)" at bounding box center [257, 711] width 10 height 11
click at [255, 177] on icon "Sidebar Toggle" at bounding box center [251, 175] width 23 height 9
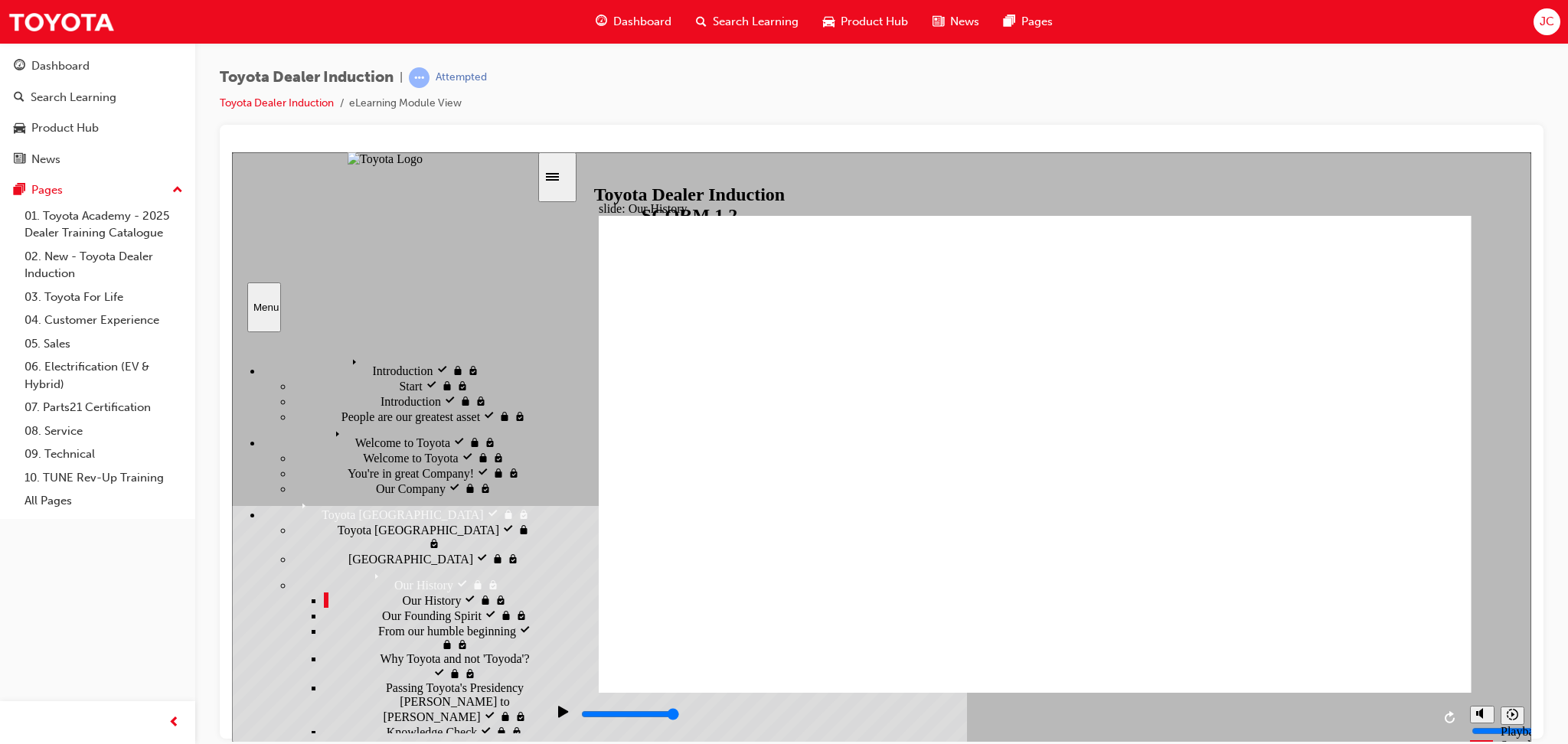
click at [382, 608] on span "Our Founding Spirit" at bounding box center [432, 613] width 100 height 14
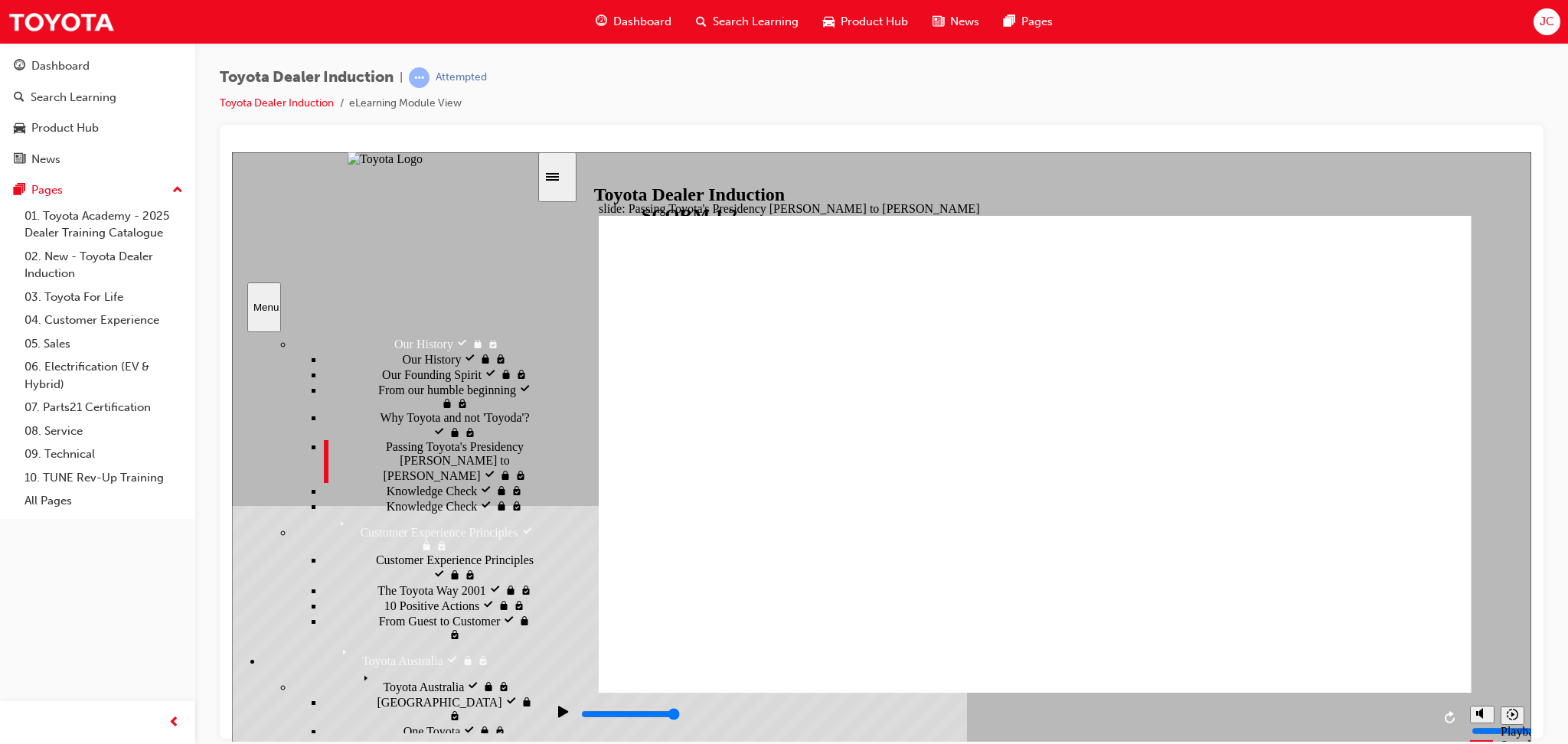
scroll to position [243, 0]
drag, startPoint x: 530, startPoint y: 461, endPoint x: 537, endPoint y: 572, distance: 111.2
click at [537, 572] on div "Introduction visited Introduction Start visited Start" at bounding box center [385, 532] width 306 height 403
click at [386, 493] on span "Knowledge Check" at bounding box center [432, 487] width 92 height 14
type input "5000"
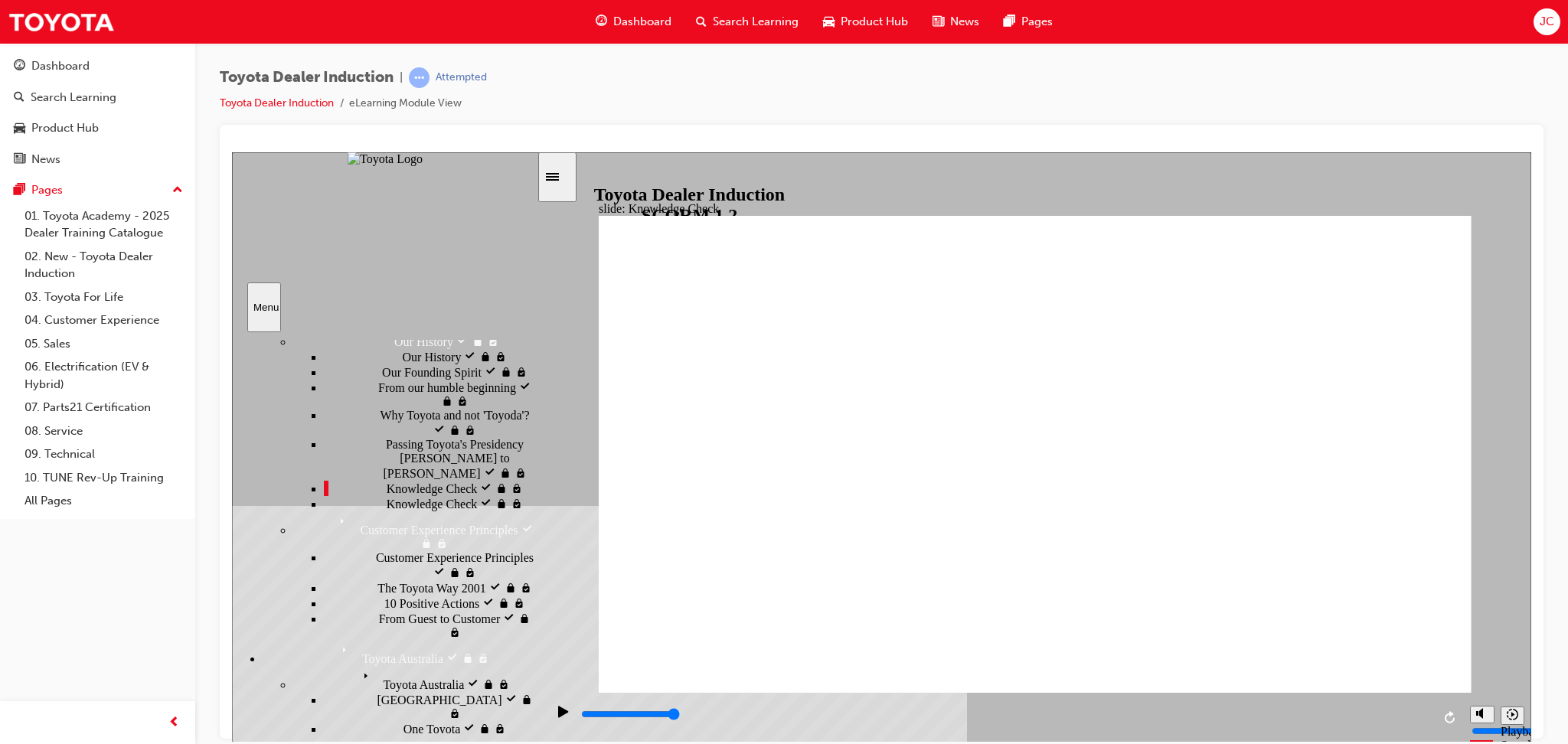
radio input "true"
type input "5000"
radio input "true"
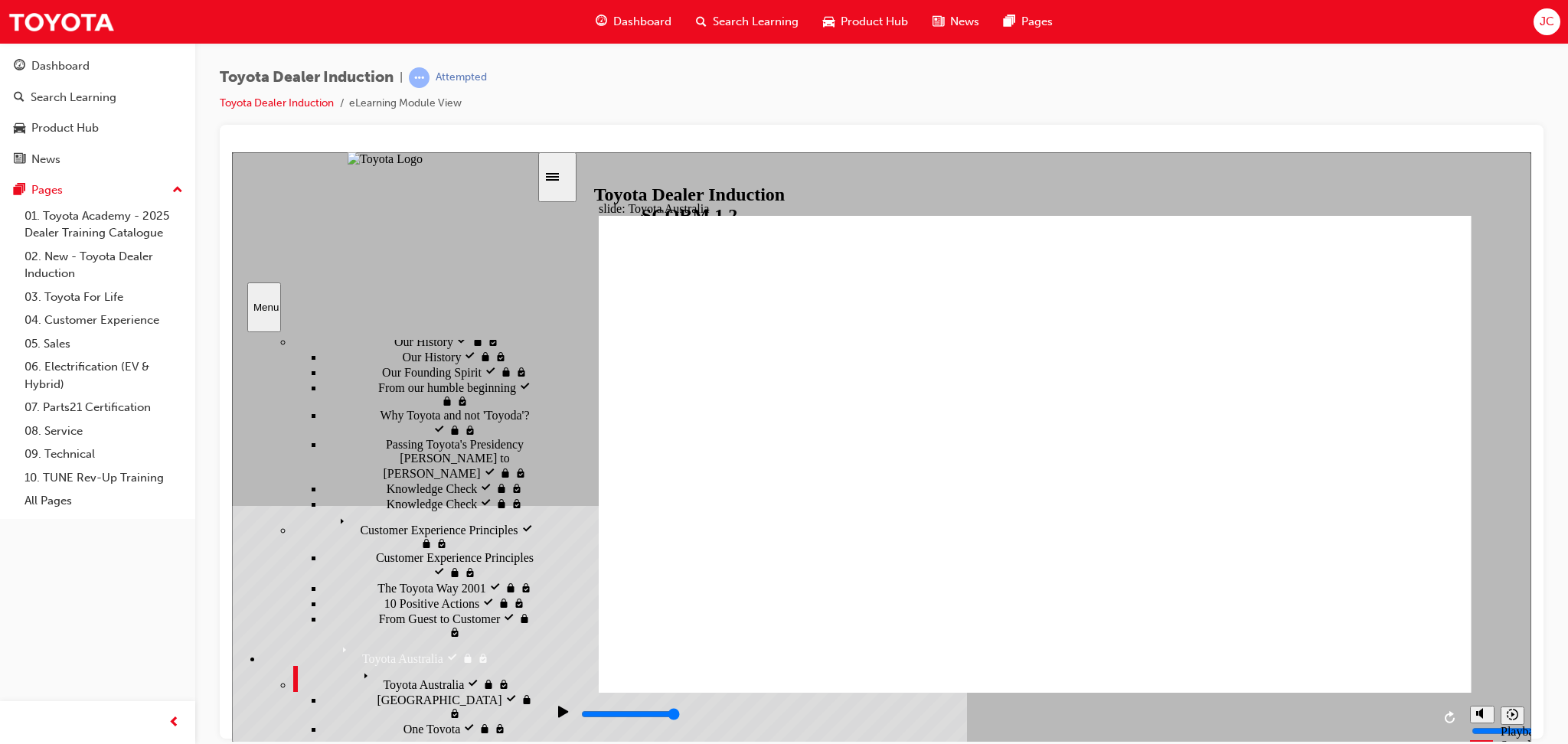
click at [1313, 697] on div "playback controls" at bounding box center [1004, 716] width 917 height 50
type input "15300"
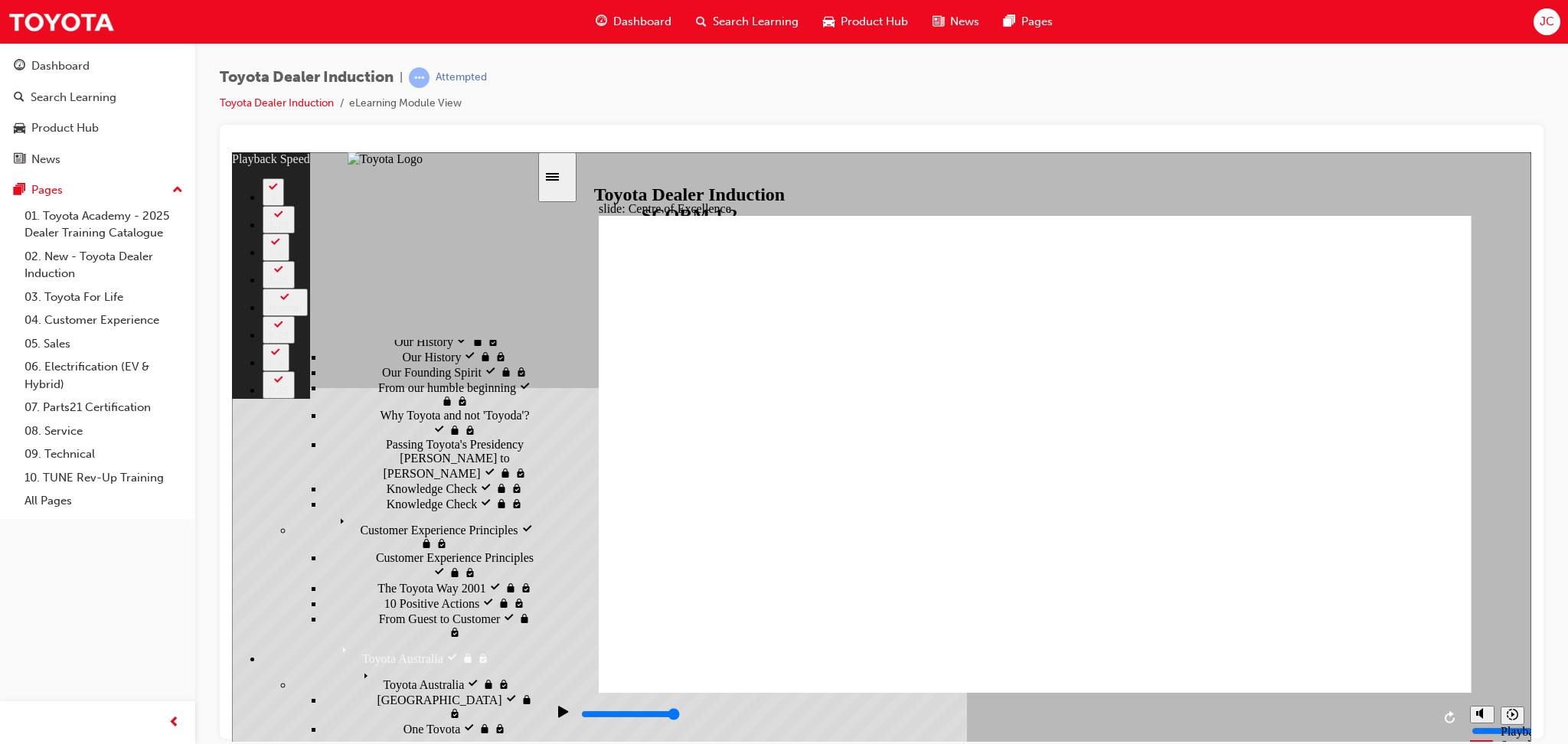
type input "248"
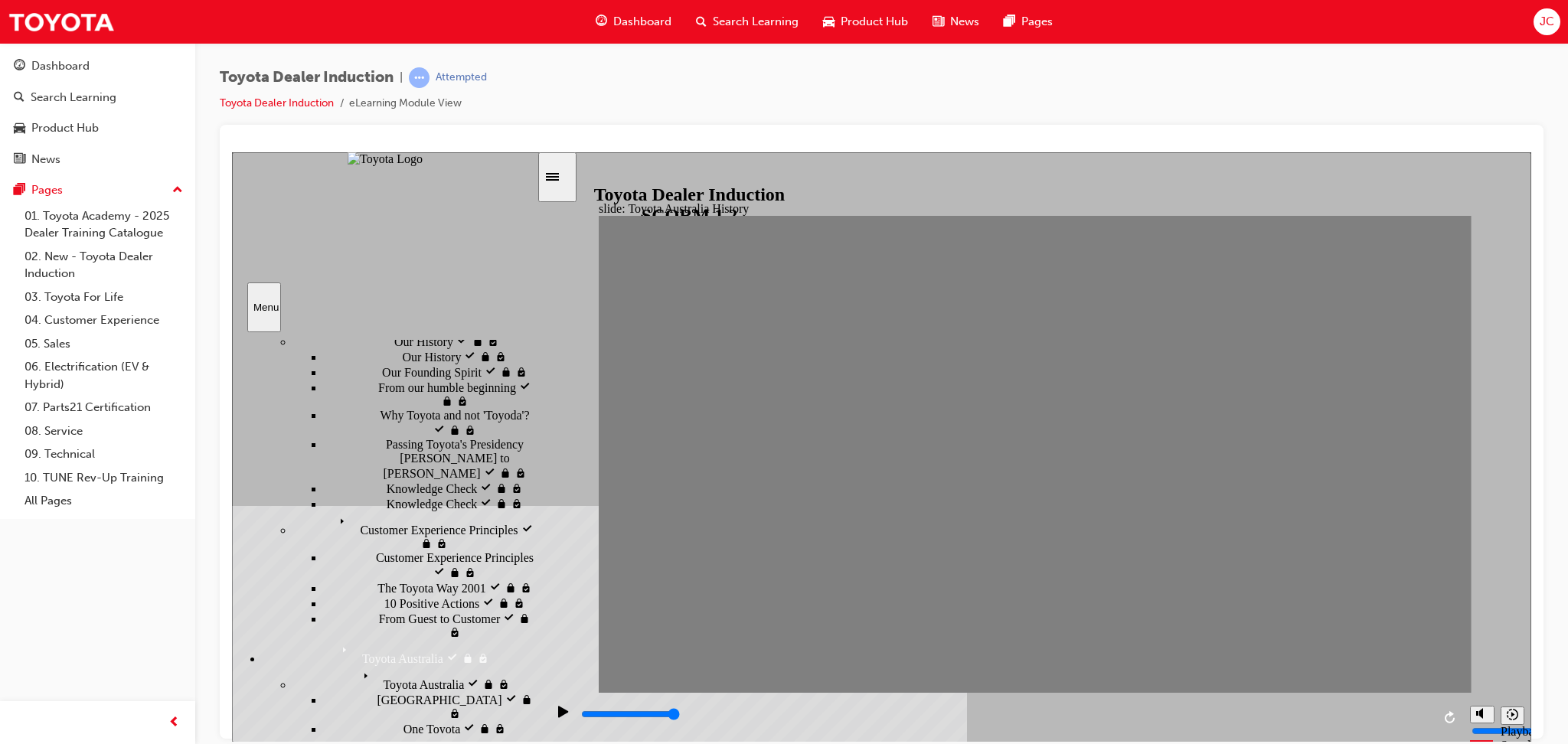
drag, startPoint x: 582, startPoint y: 721, endPoint x: 643, endPoint y: 712, distance: 61.7
click at [643, 712] on div "playback controls" at bounding box center [1005, 714] width 852 height 17
click at [558, 716] on icon "Play (Ctrl+Alt+P)" at bounding box center [563, 711] width 10 height 11
drag, startPoint x: 617, startPoint y: 468, endPoint x: 655, endPoint y: 458, distance: 39.3
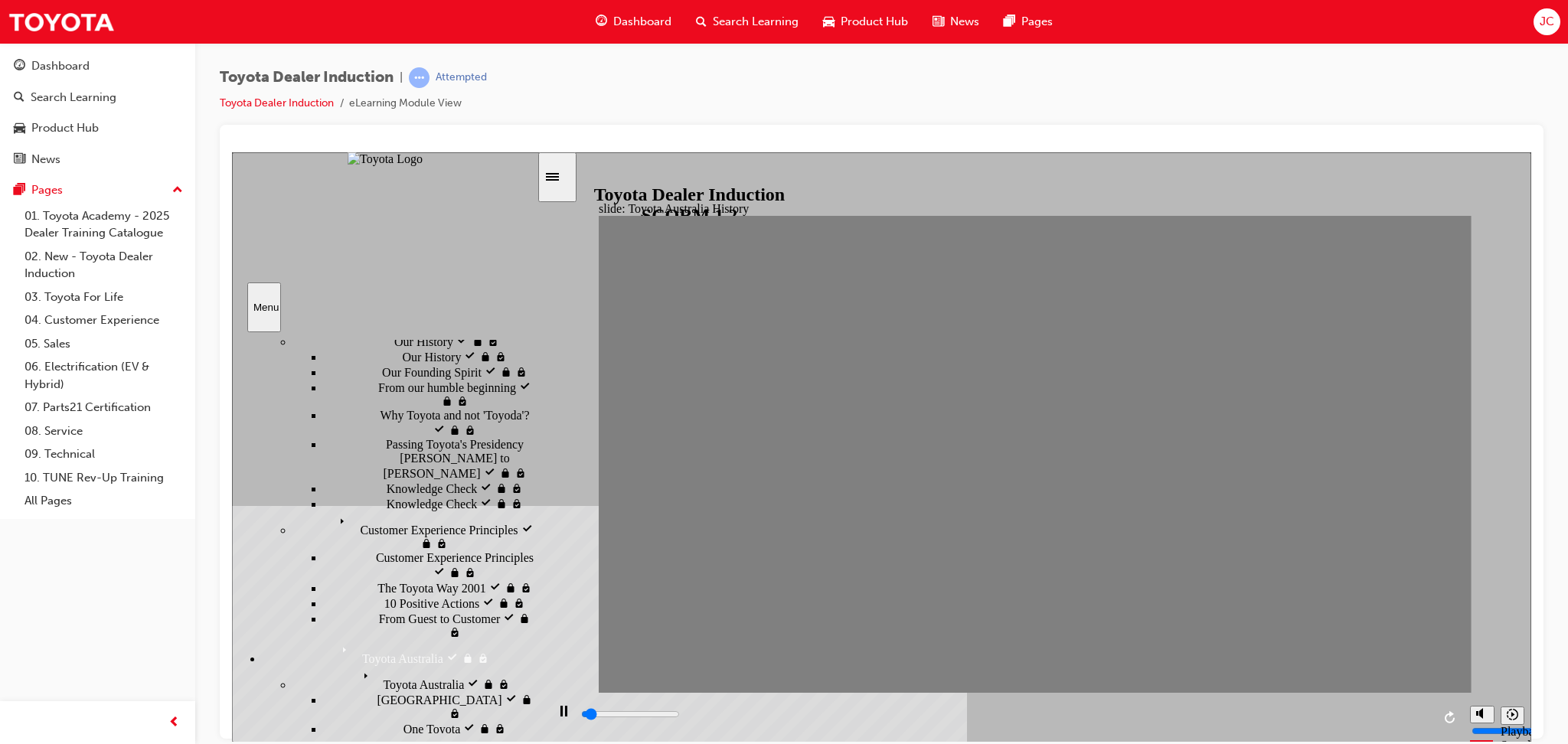
drag, startPoint x: 655, startPoint y: 458, endPoint x: 688, endPoint y: 451, distance: 33.7
drag, startPoint x: 708, startPoint y: 461, endPoint x: 738, endPoint y: 457, distance: 30.3
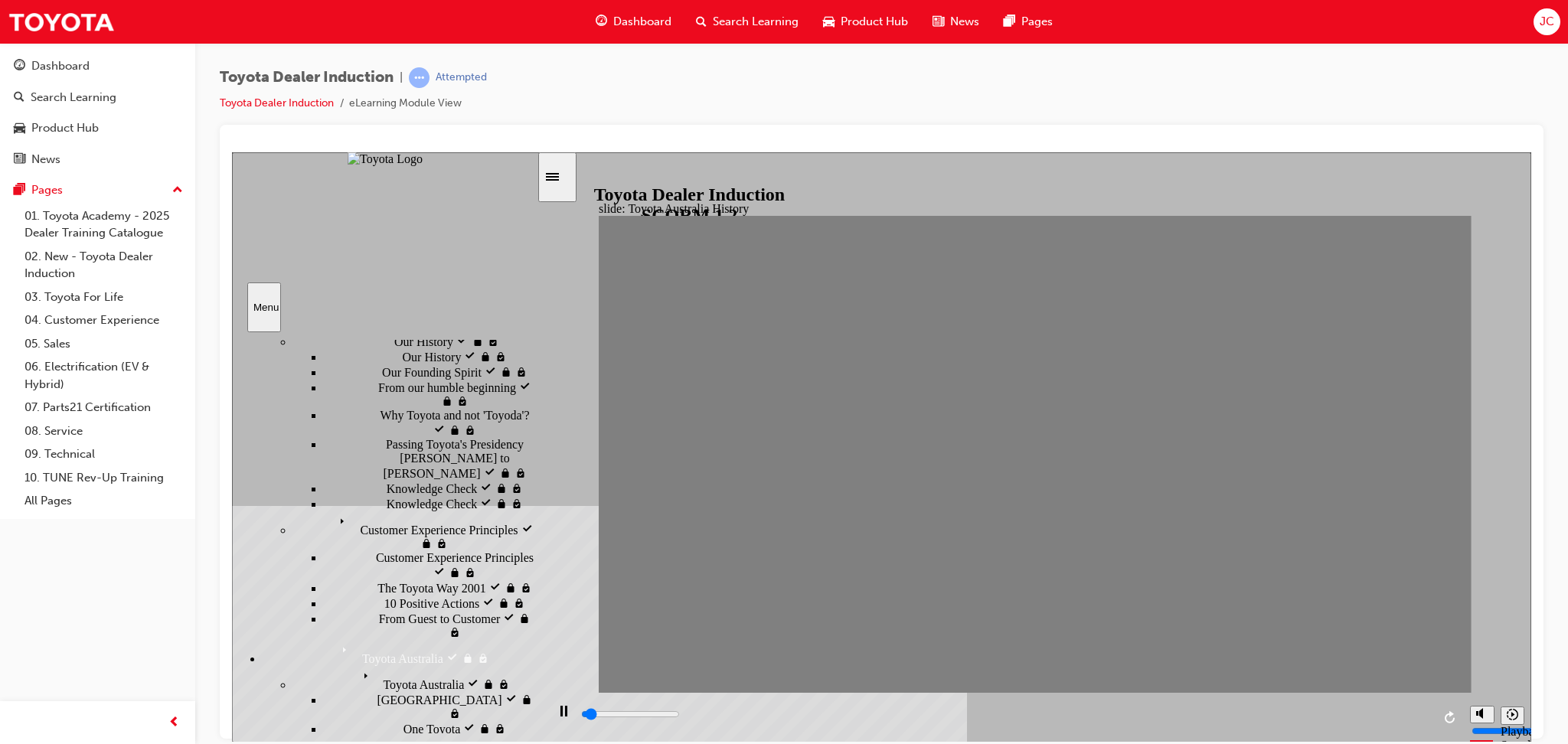
drag, startPoint x: 738, startPoint y: 457, endPoint x: 783, endPoint y: 448, distance: 45.9
drag, startPoint x: 783, startPoint y: 452, endPoint x: 817, endPoint y: 457, distance: 34.4
drag, startPoint x: 817, startPoint y: 457, endPoint x: 859, endPoint y: 457, distance: 42.0
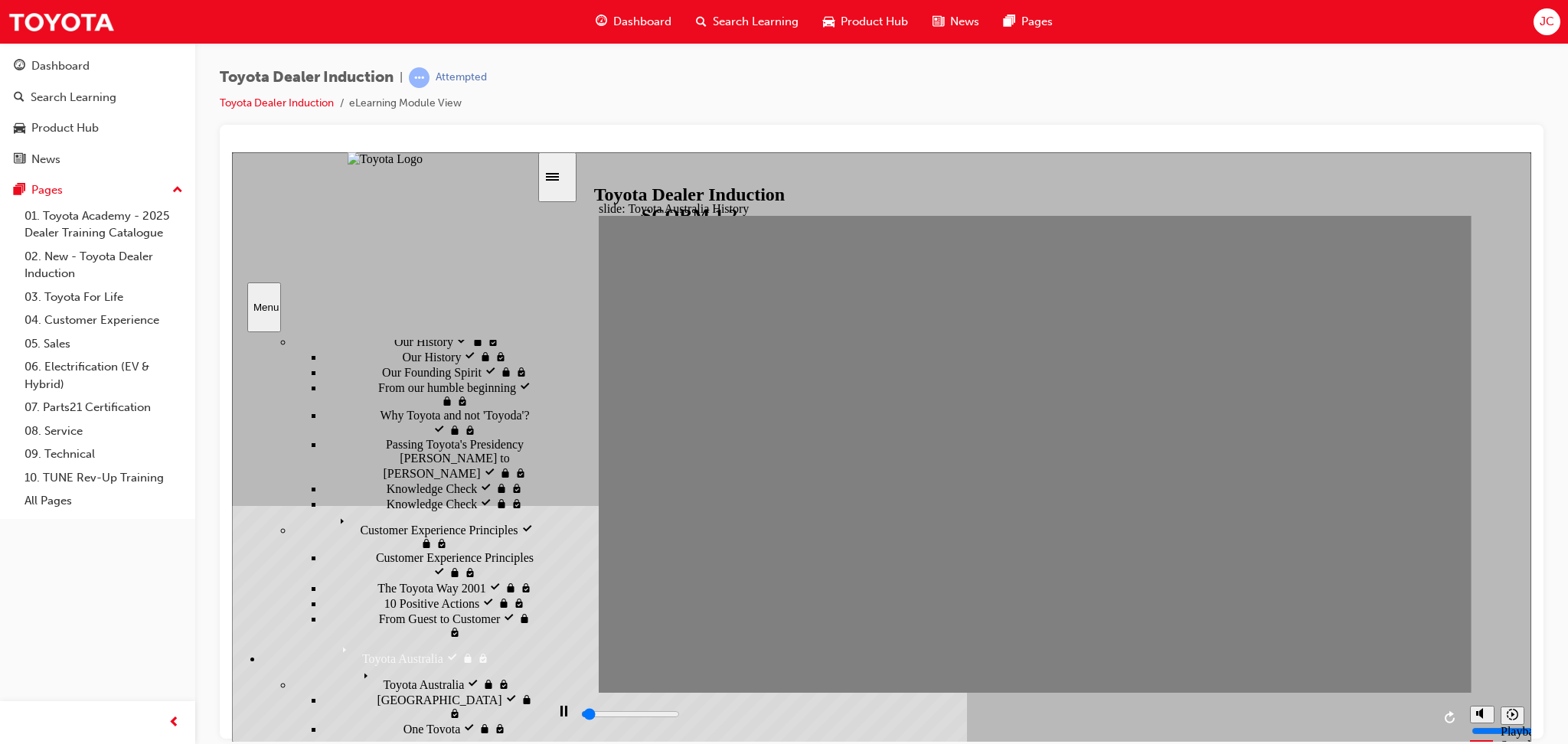
drag, startPoint x: 859, startPoint y: 457, endPoint x: 914, endPoint y: 448, distance: 55.7
drag, startPoint x: 914, startPoint y: 448, endPoint x: 949, endPoint y: 463, distance: 38.1
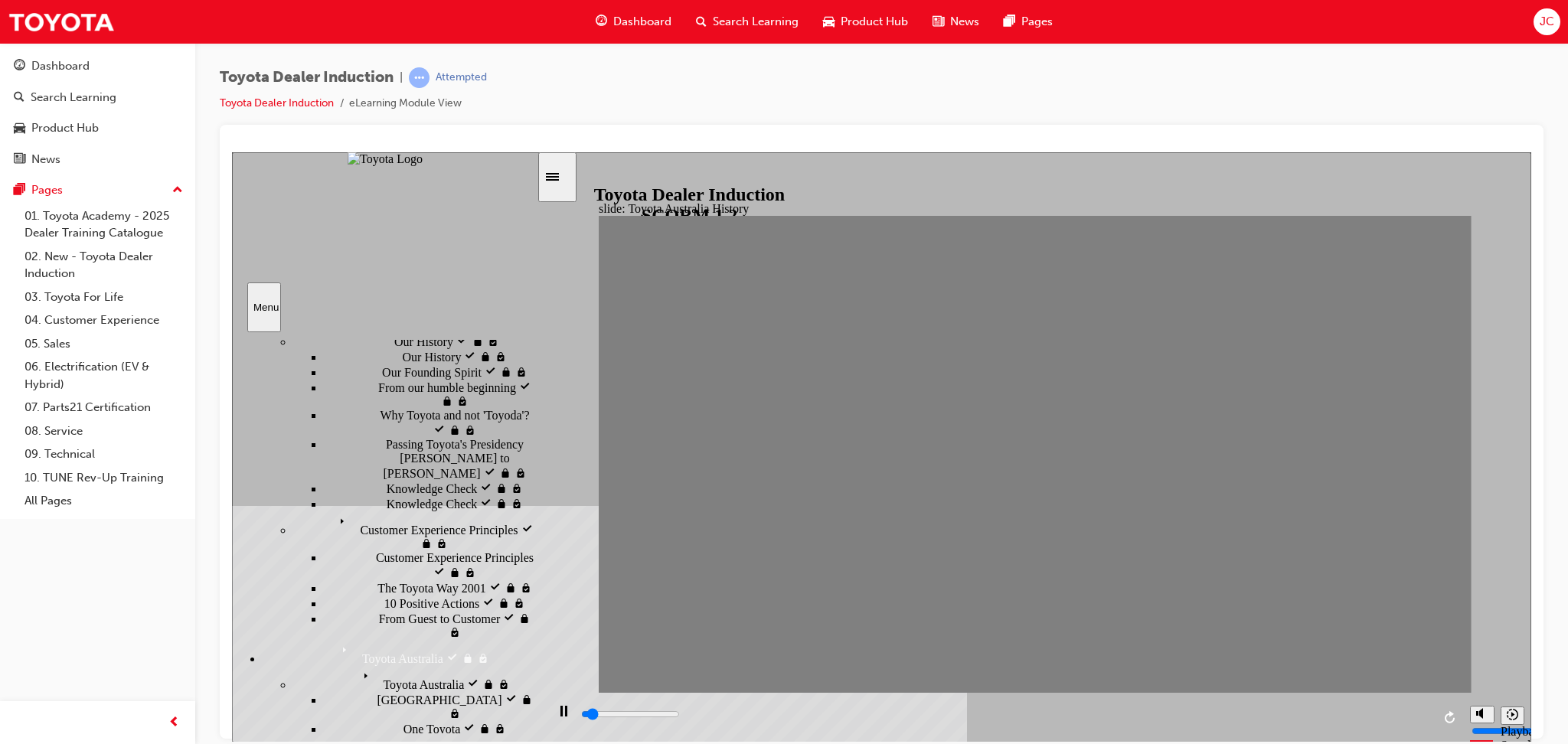
drag, startPoint x: 900, startPoint y: 463, endPoint x: 930, endPoint y: 461, distance: 30.1
drag, startPoint x: 950, startPoint y: 457, endPoint x: 987, endPoint y: 464, distance: 37.7
drag, startPoint x: 944, startPoint y: 465, endPoint x: 987, endPoint y: 460, distance: 43.3
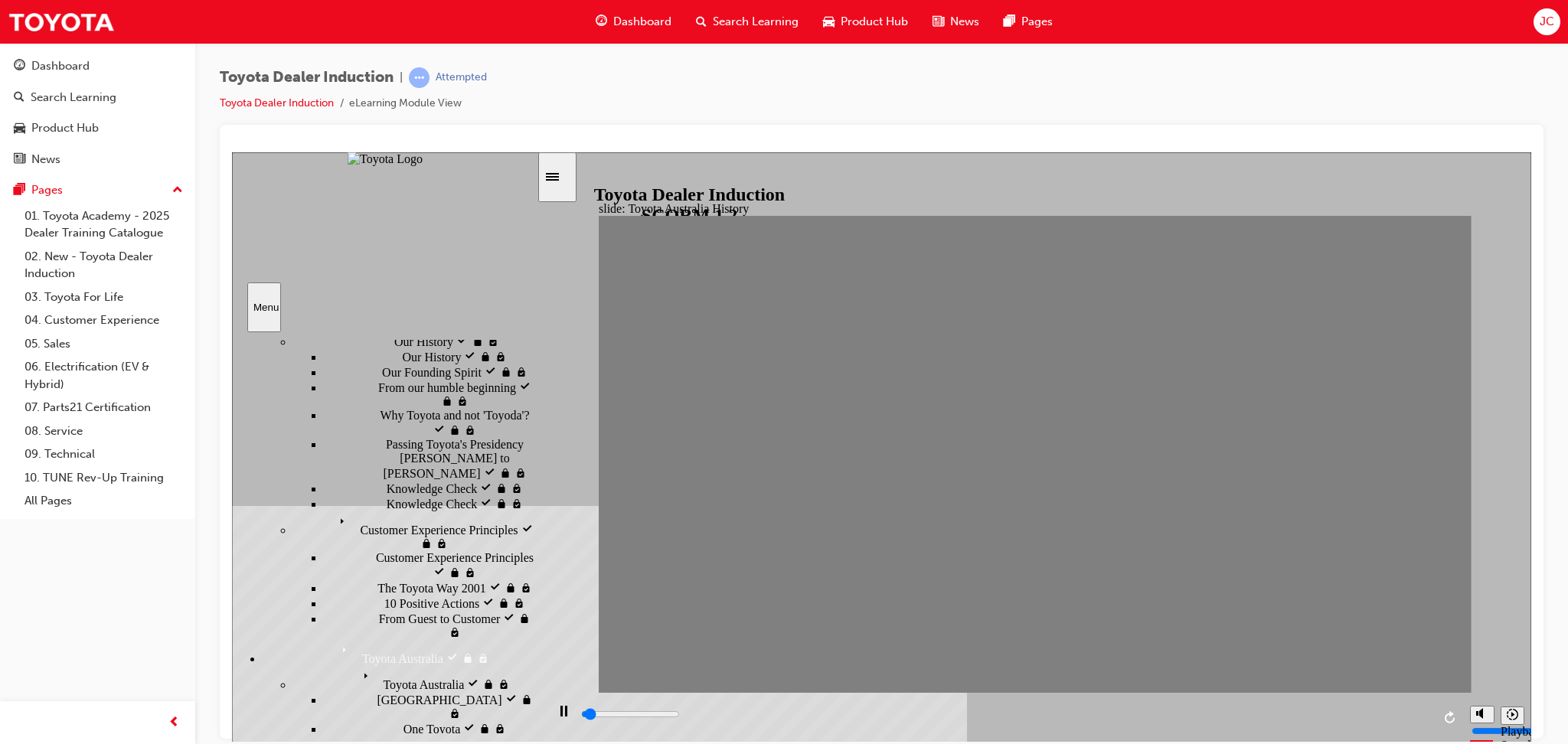
drag, startPoint x: 987, startPoint y: 460, endPoint x: 1018, endPoint y: 463, distance: 31.1
drag, startPoint x: 1018, startPoint y: 463, endPoint x: 1060, endPoint y: 461, distance: 42.0
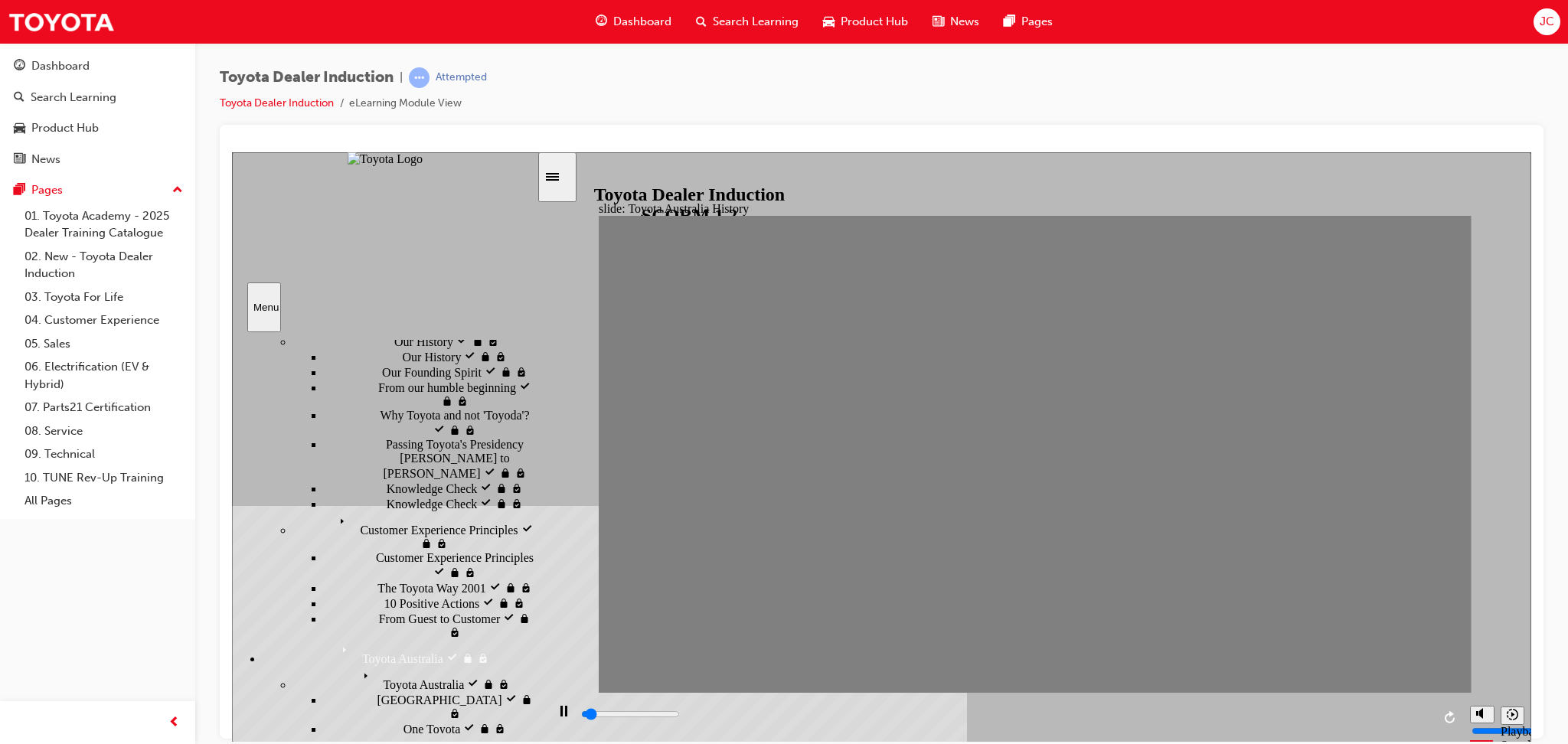
drag, startPoint x: 1060, startPoint y: 461, endPoint x: 1108, endPoint y: 462, distance: 48.0
drag, startPoint x: 1108, startPoint y: 462, endPoint x: 1155, endPoint y: 463, distance: 47.0
drag, startPoint x: 1155, startPoint y: 463, endPoint x: 1191, endPoint y: 461, distance: 36.1
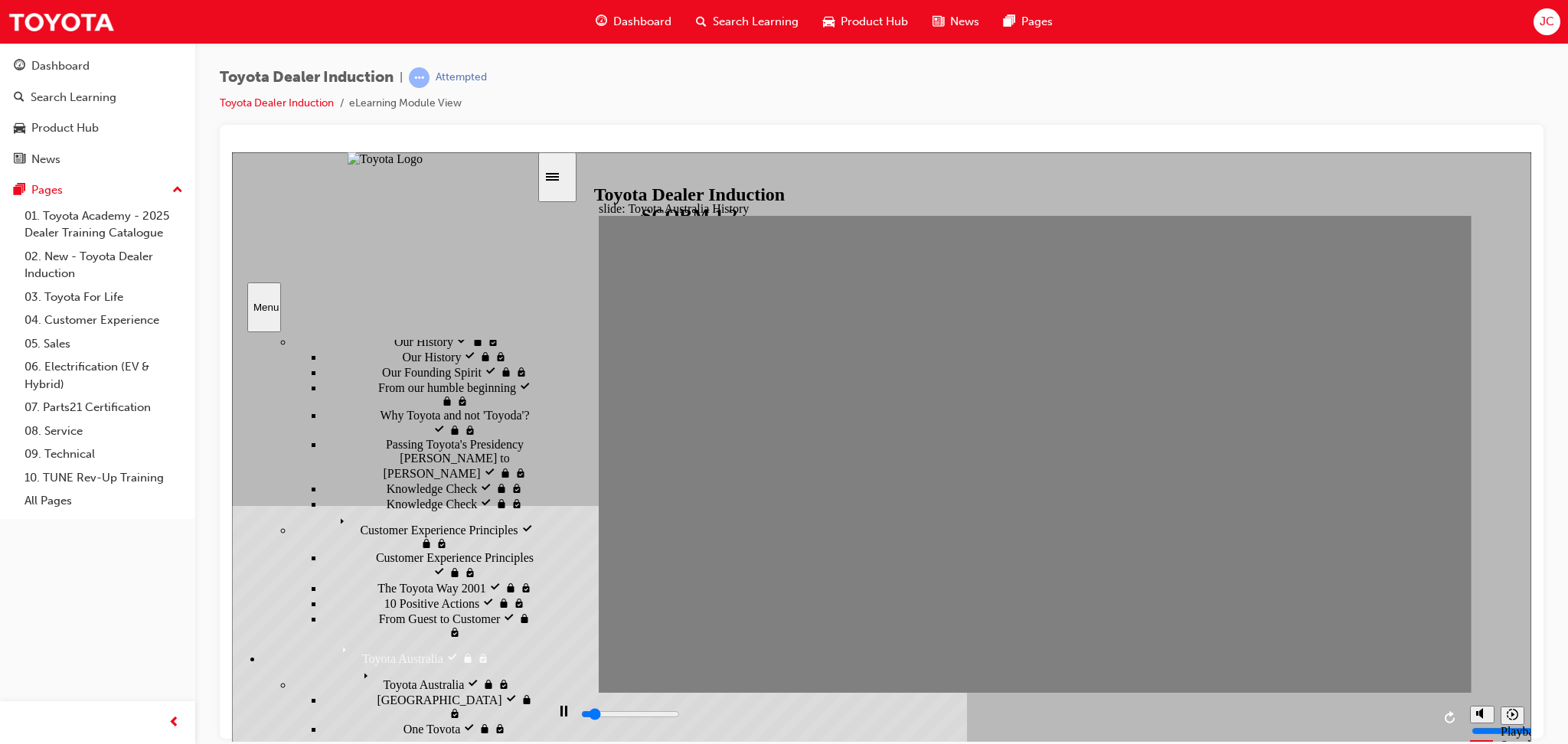
drag, startPoint x: 1191, startPoint y: 461, endPoint x: 1226, endPoint y: 460, distance: 35.0
drag, startPoint x: 1226, startPoint y: 460, endPoint x: 1260, endPoint y: 458, distance: 34.1
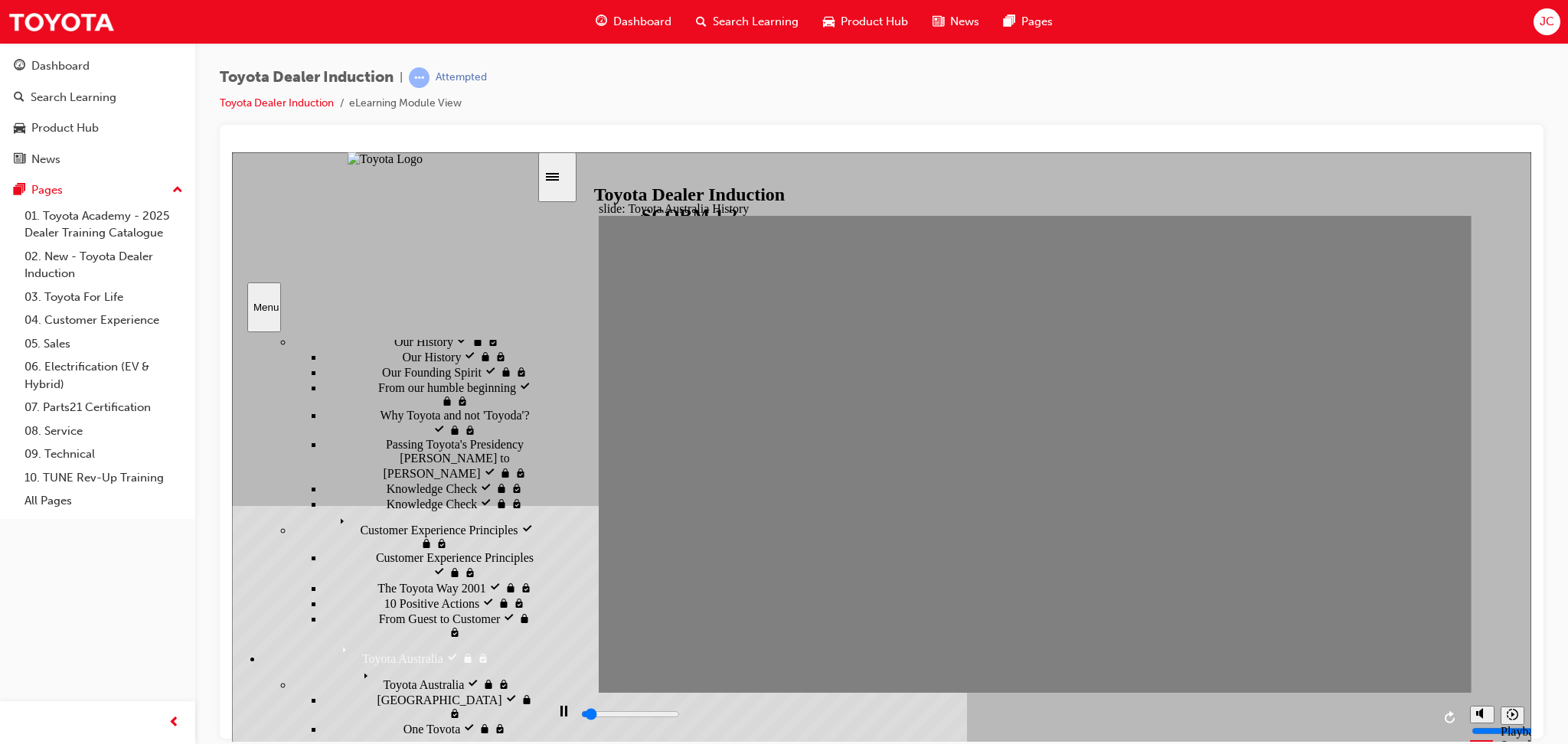
drag, startPoint x: 1260, startPoint y: 458, endPoint x: 1296, endPoint y: 454, distance: 36.2
drag, startPoint x: 1296, startPoint y: 454, endPoint x: 1332, endPoint y: 455, distance: 36.0
drag, startPoint x: 1332, startPoint y: 455, endPoint x: 1401, endPoint y: 463, distance: 69.5
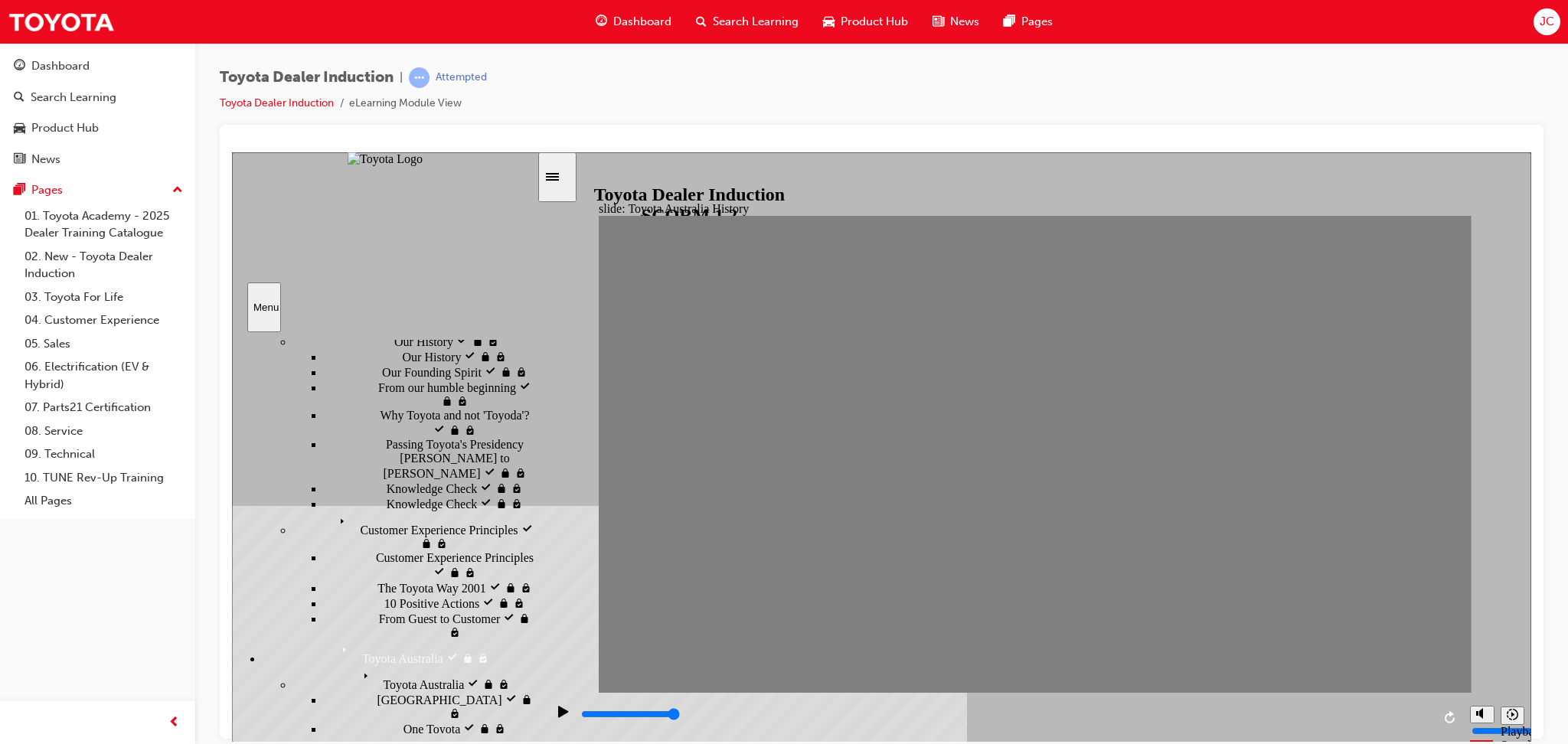
drag, startPoint x: 1357, startPoint y: 459, endPoint x: 1386, endPoint y: 469, distance: 30.7
drag, startPoint x: 1386, startPoint y: 469, endPoint x: 1421, endPoint y: 469, distance: 35.0
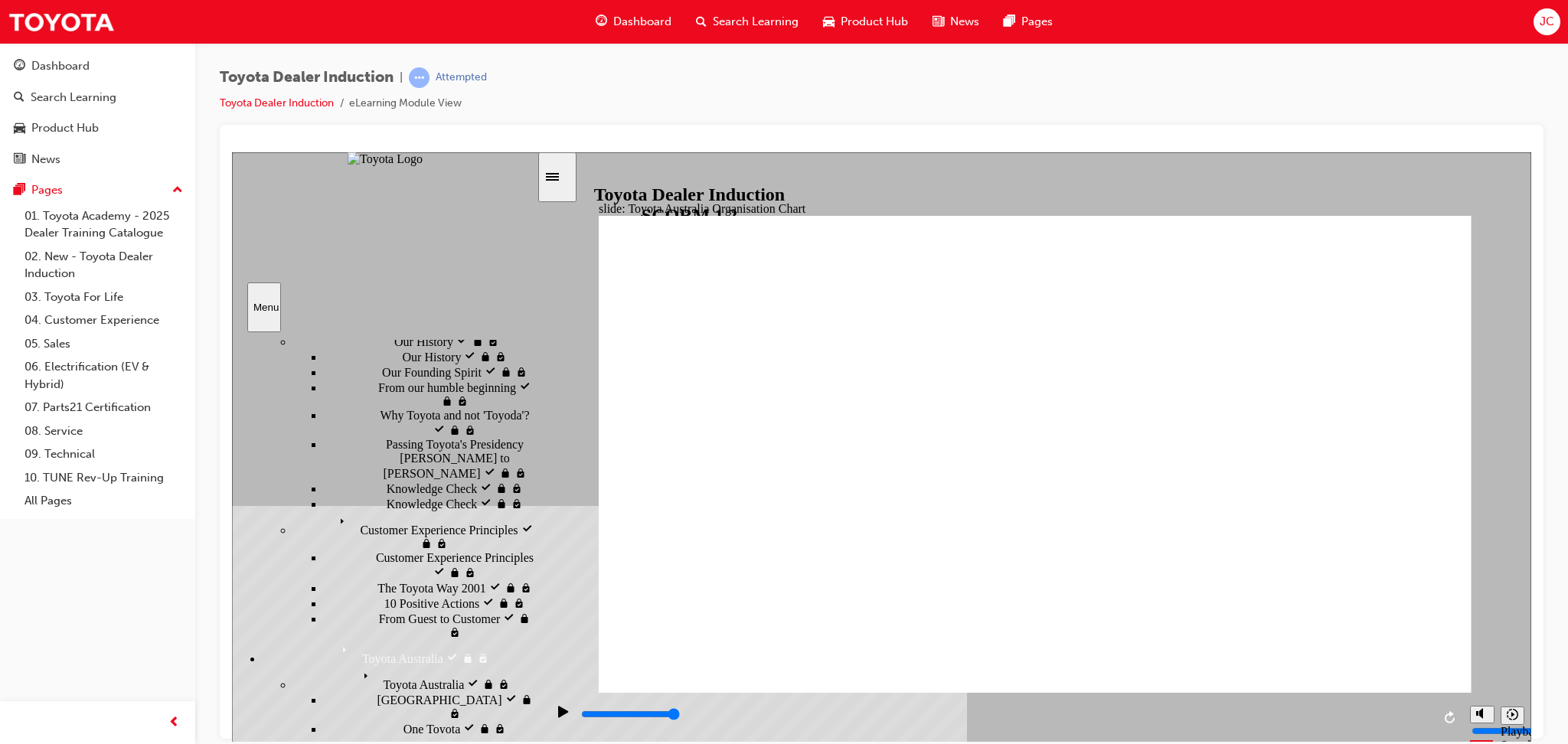
type input "5000"
radio input "true"
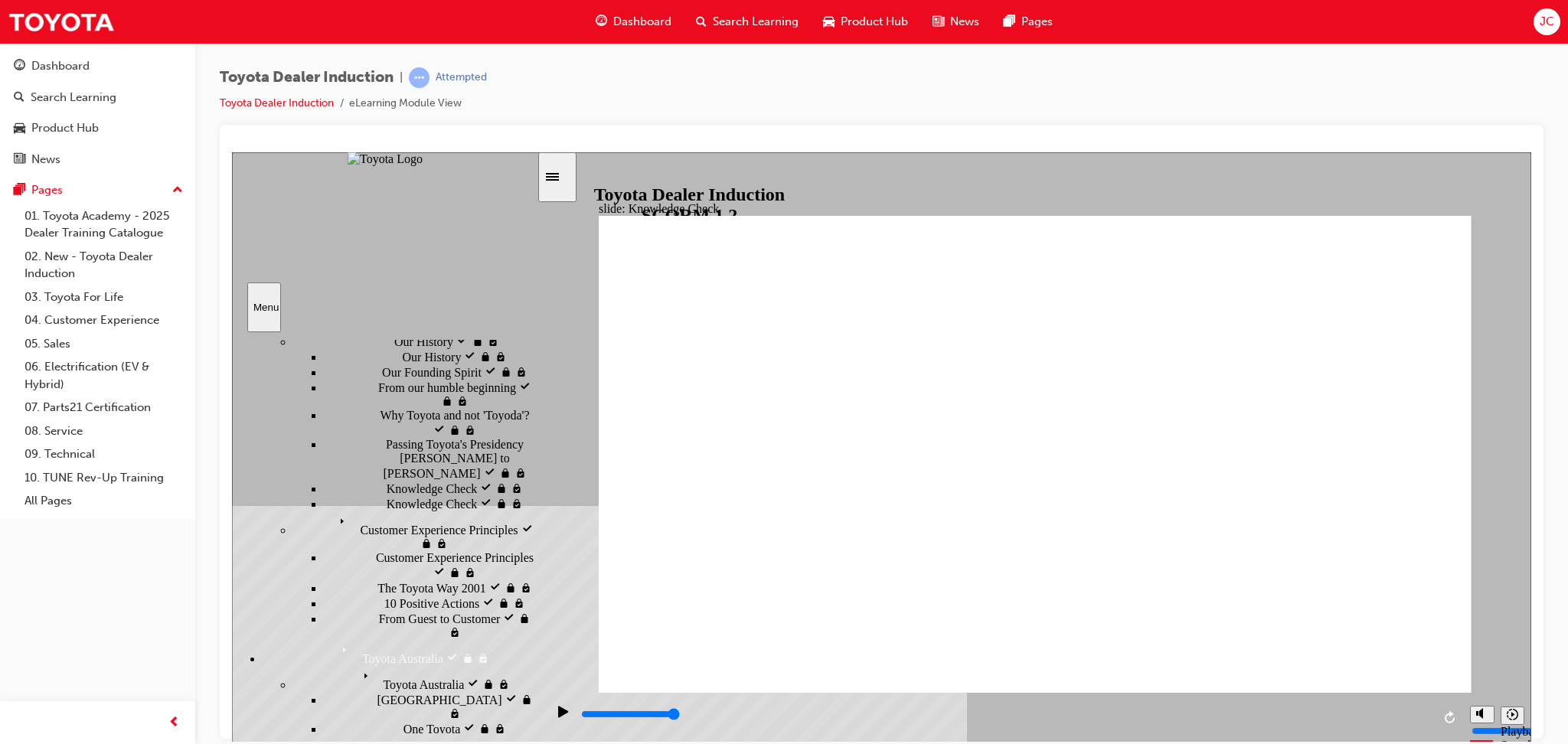
type input "5000"
radio input "true"
type input "5000"
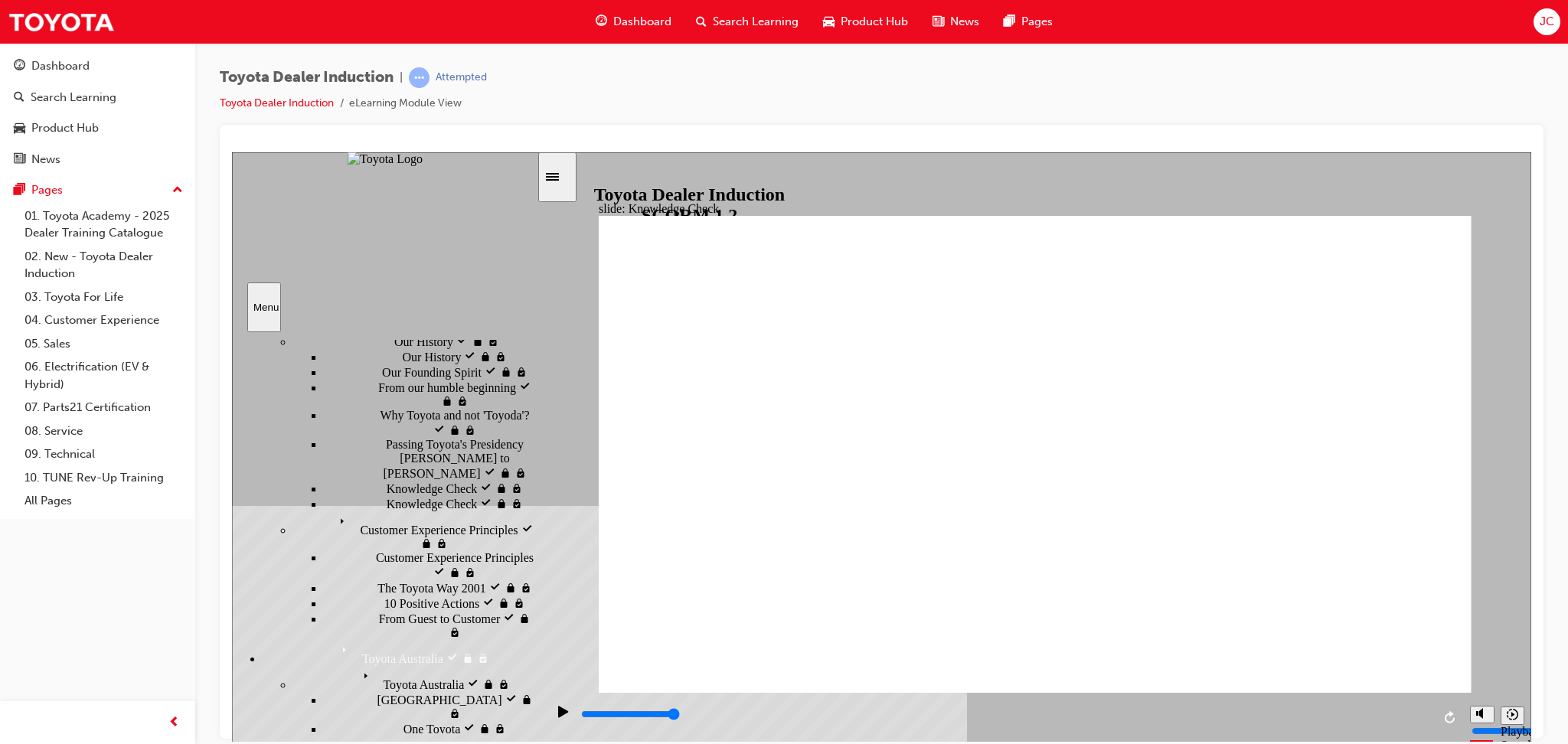
radio input "true"
